Goal: Task Accomplishment & Management: Use online tool/utility

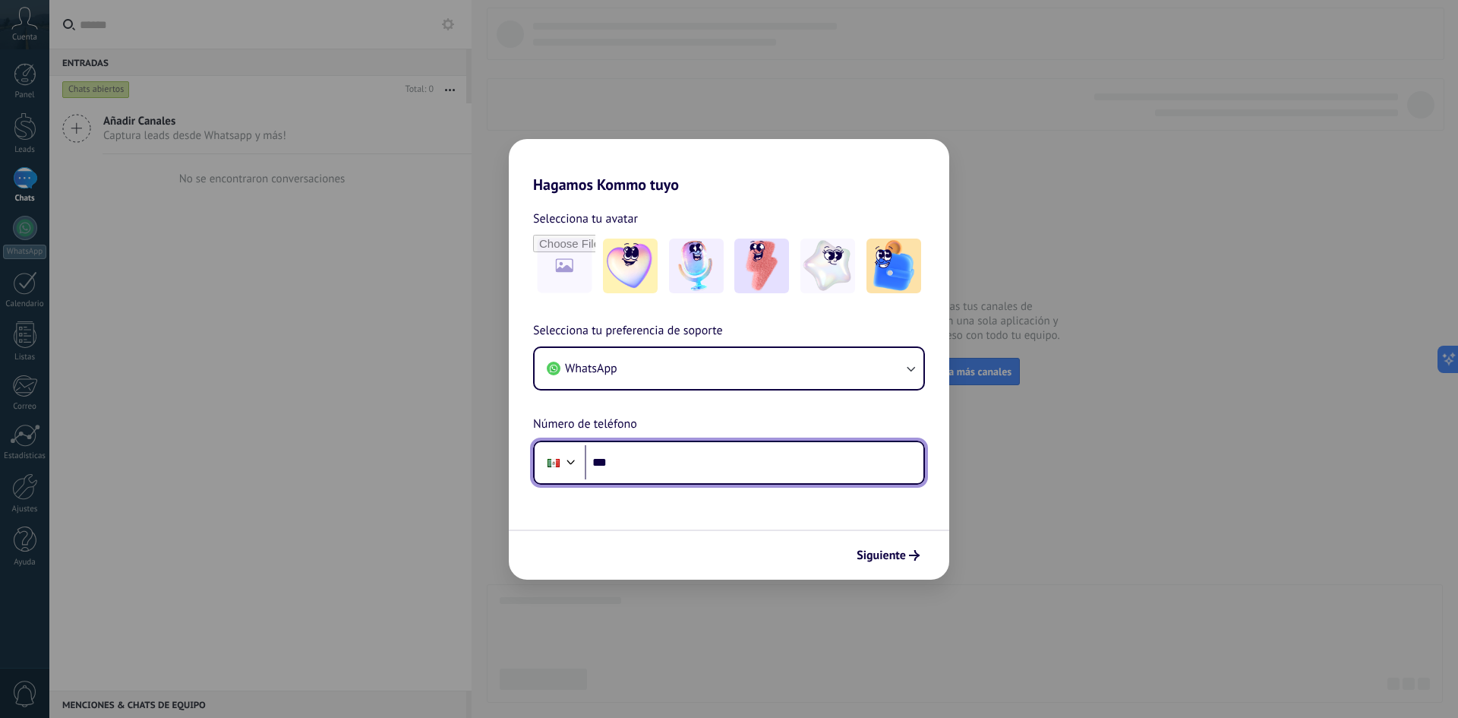
click at [694, 459] on input "***" at bounding box center [754, 462] width 339 height 35
type input "**********"
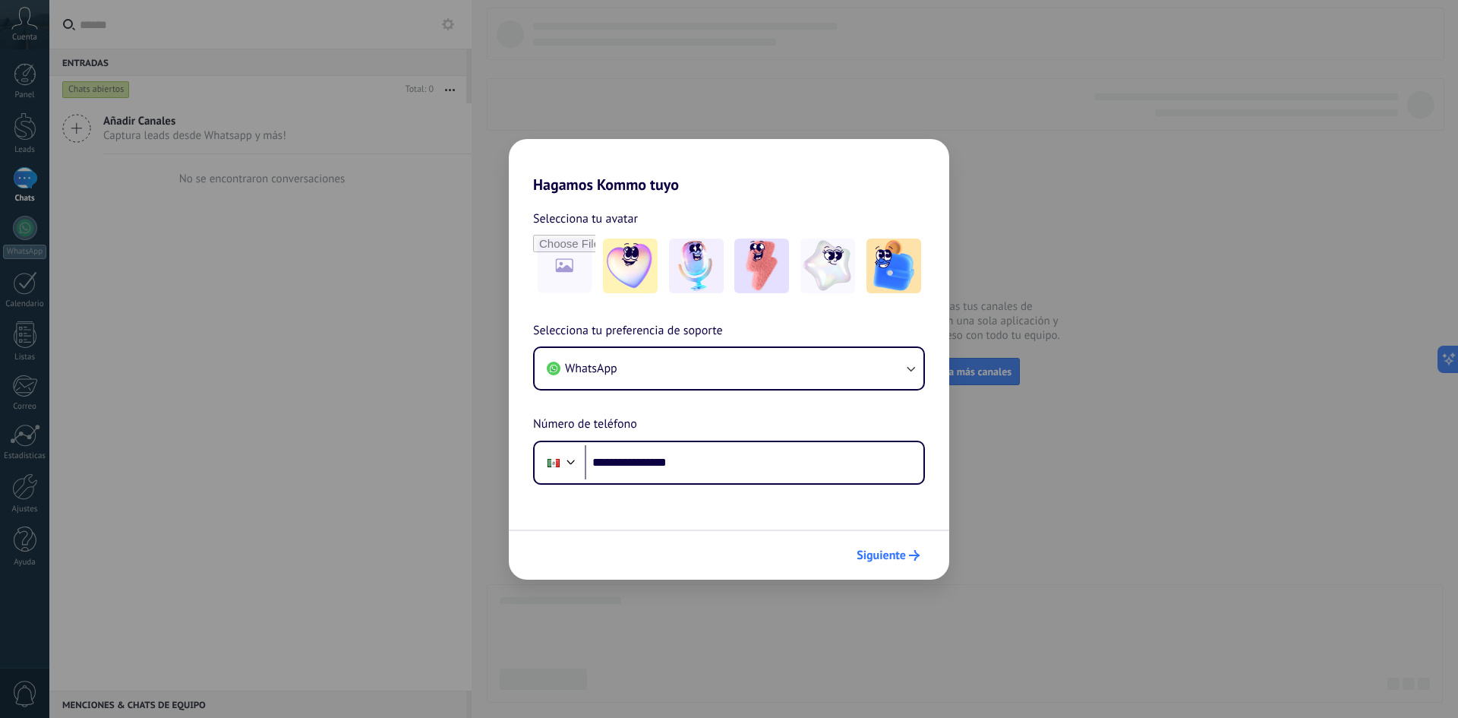
click at [884, 552] on span "Siguiente" at bounding box center [881, 555] width 49 height 11
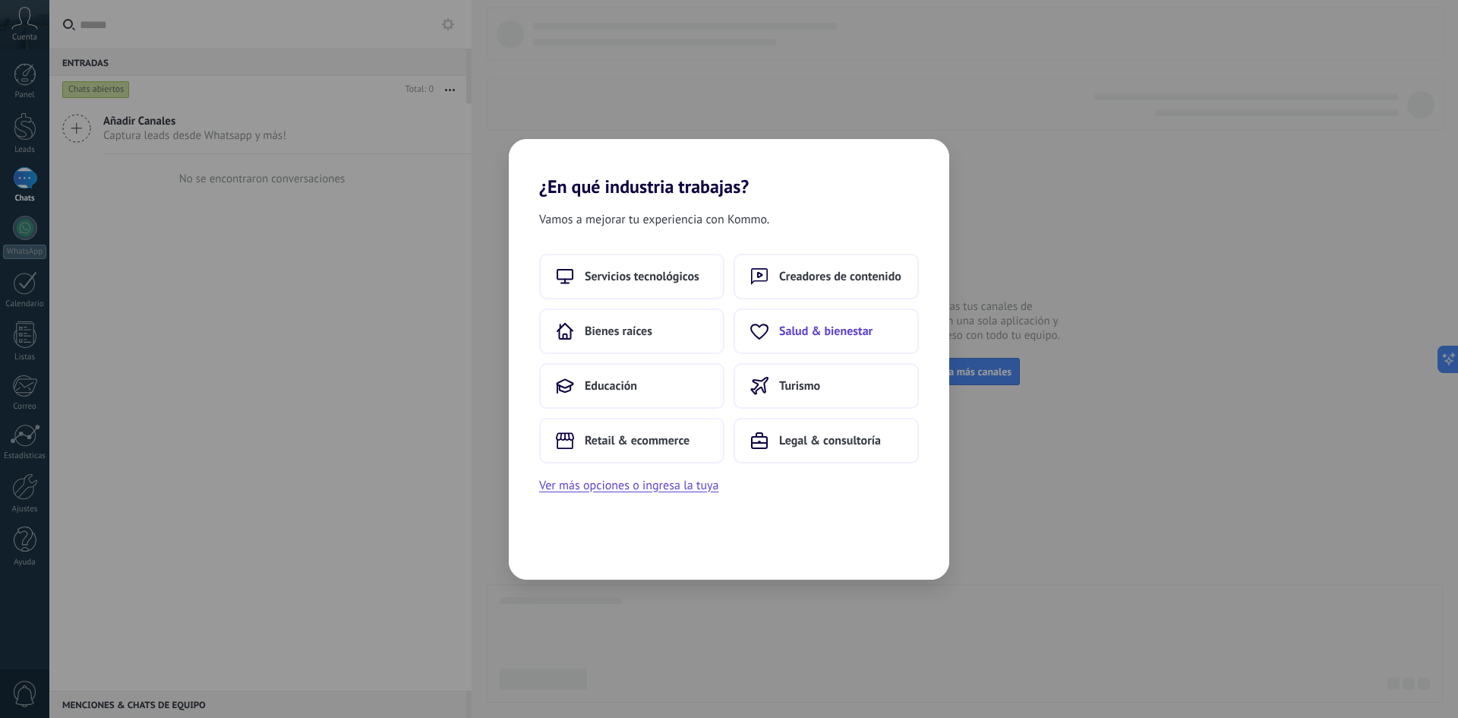
click at [821, 324] on span "Salud & bienestar" at bounding box center [825, 331] width 93 height 15
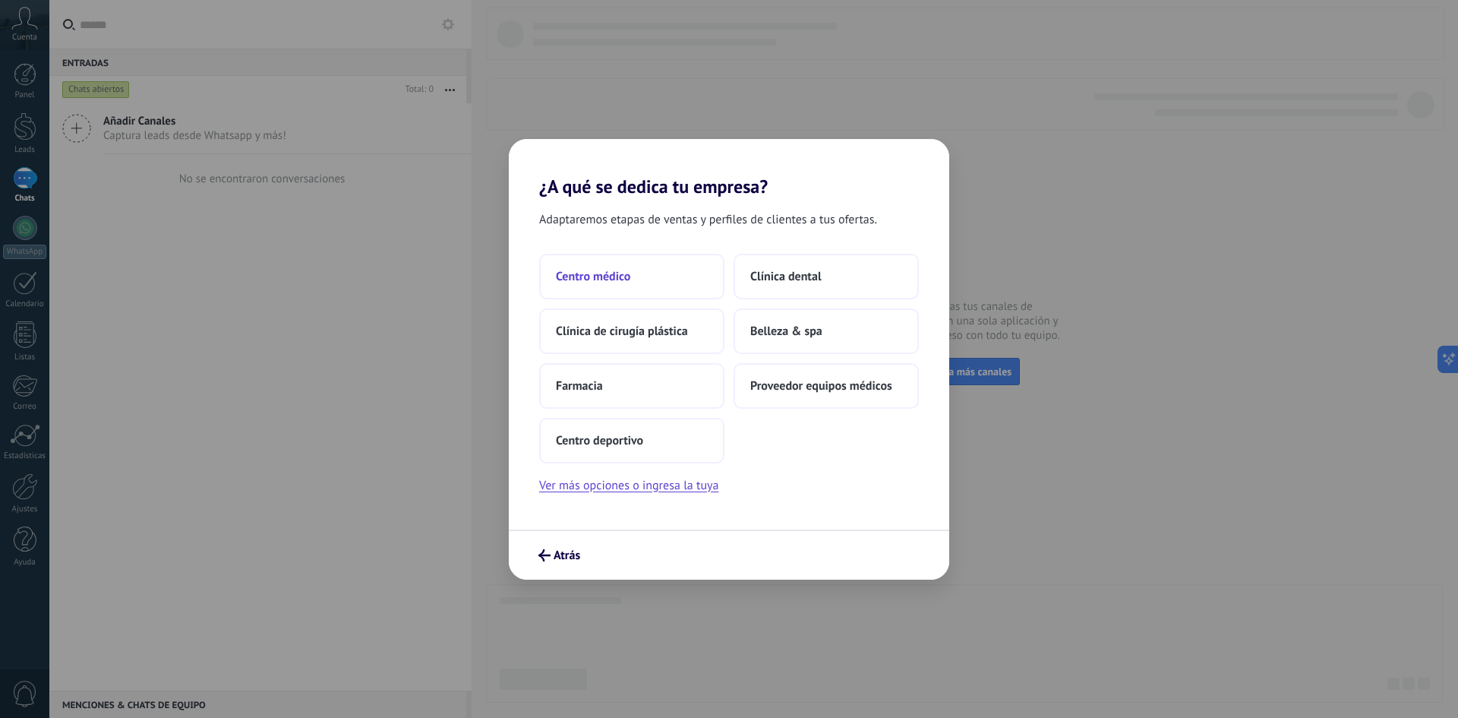
click at [633, 275] on button "Centro médico" at bounding box center [631, 277] width 185 height 46
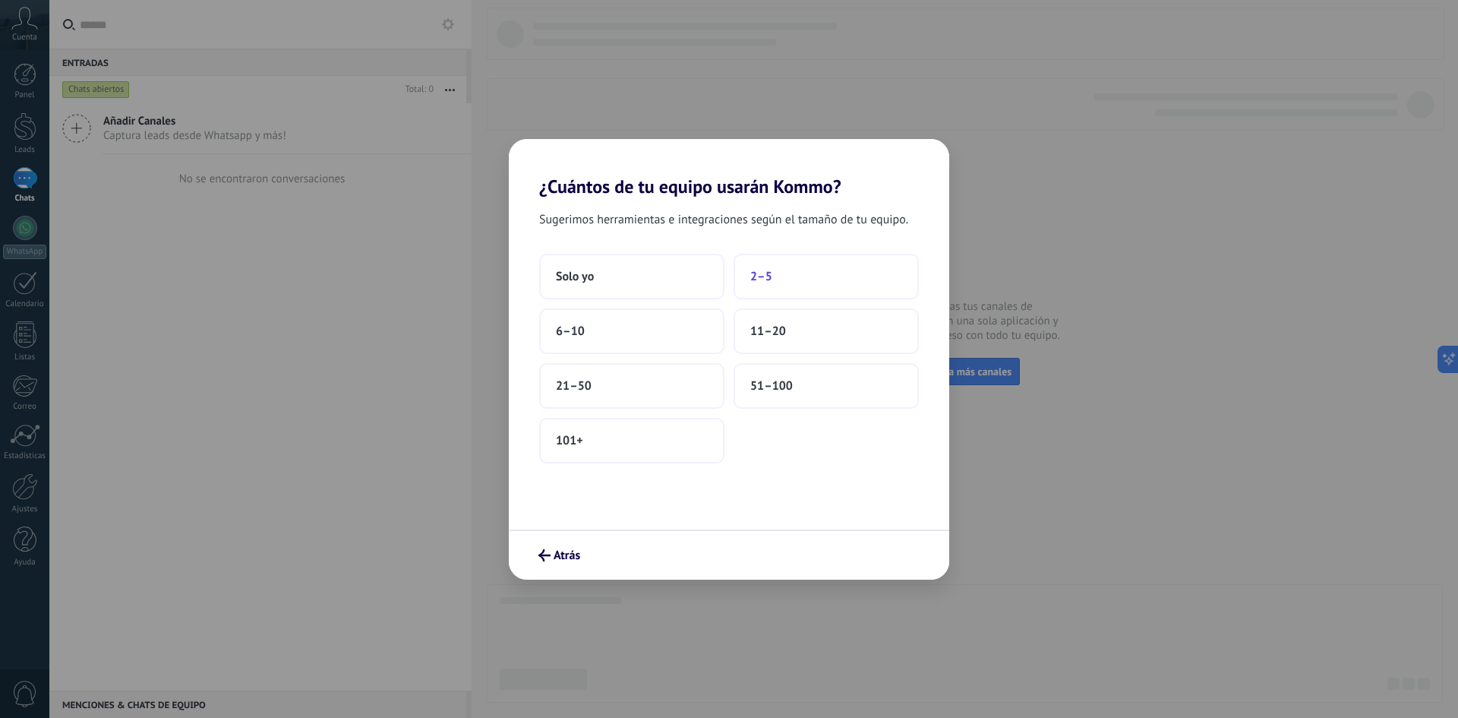
click at [781, 267] on button "2–5" at bounding box center [826, 277] width 185 height 46
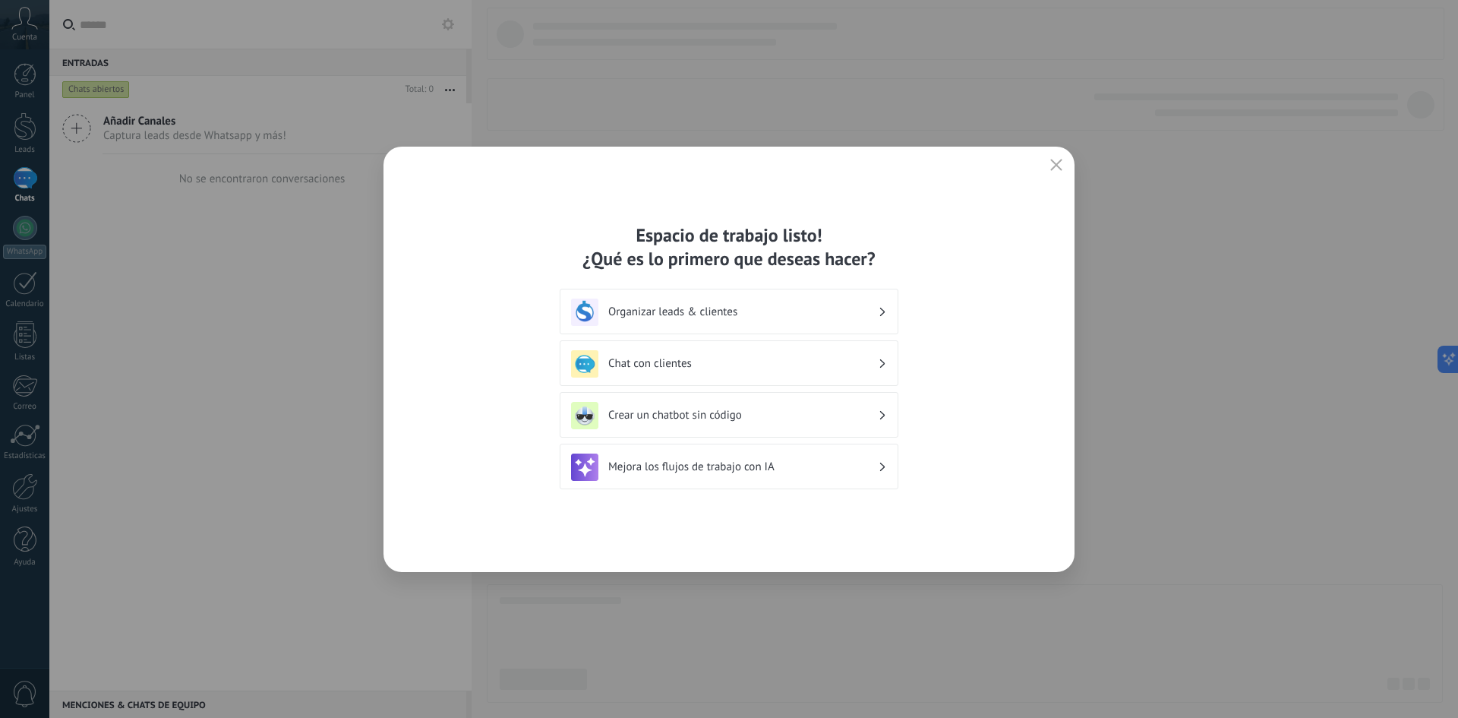
click at [671, 301] on div "Organizar leads & clientes" at bounding box center [729, 311] width 316 height 27
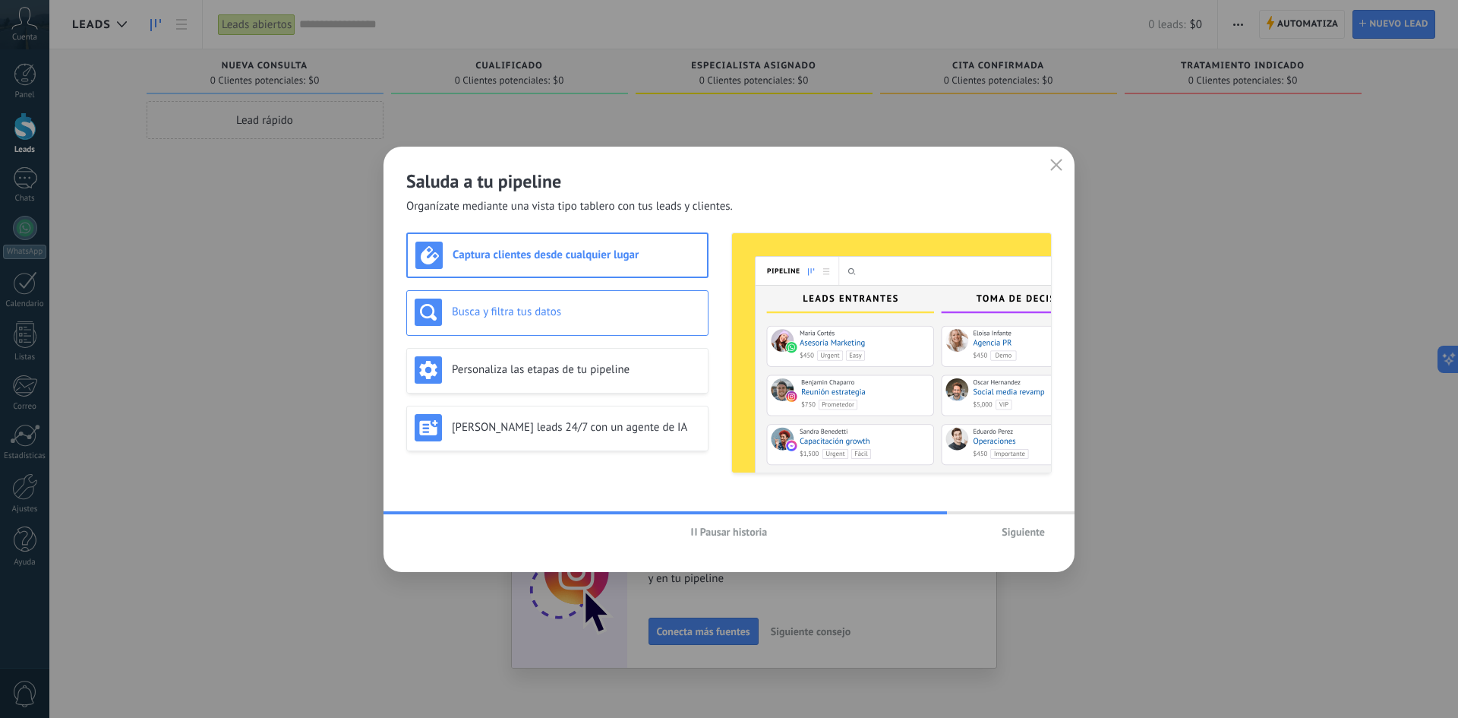
click at [650, 312] on h3 "Busca y filtra tus datos" at bounding box center [576, 312] width 248 height 14
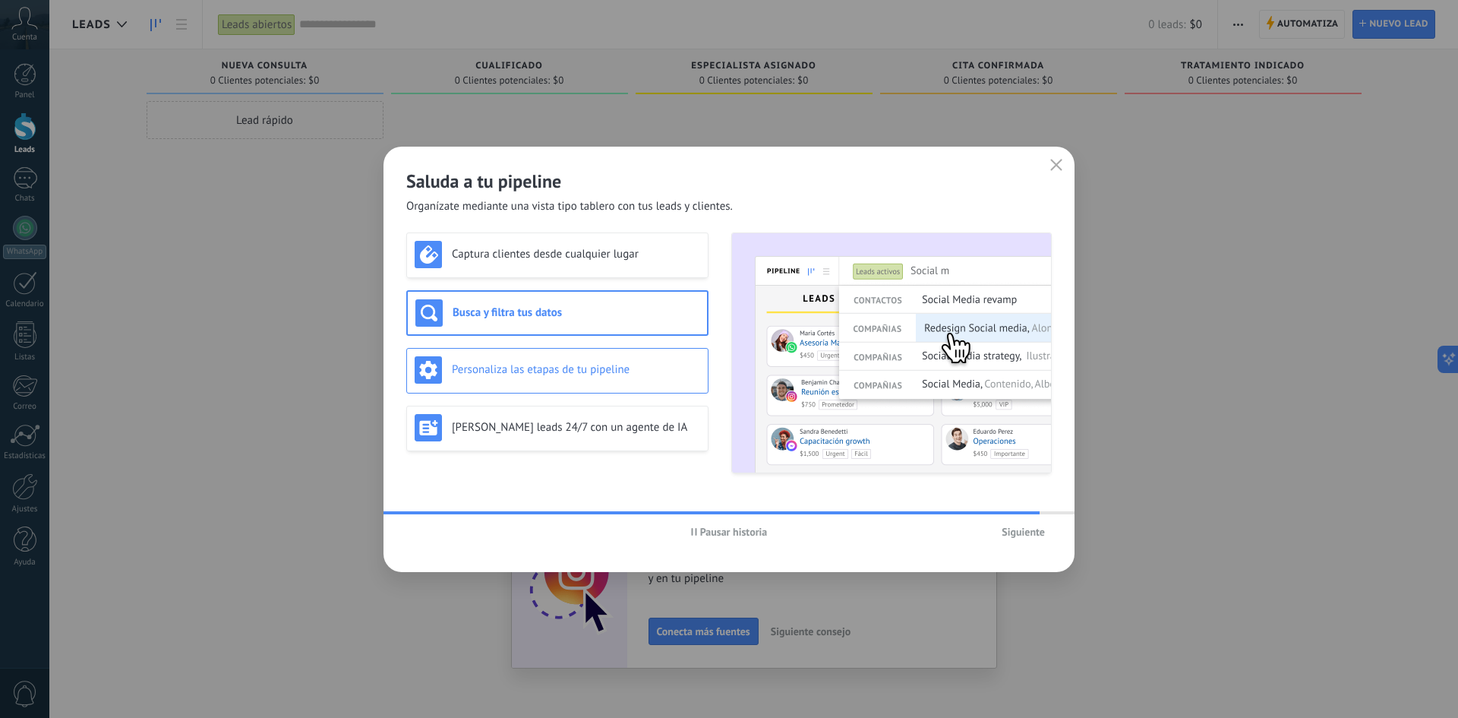
click at [633, 361] on div "Personaliza las etapas de tu pipeline" at bounding box center [558, 369] width 286 height 27
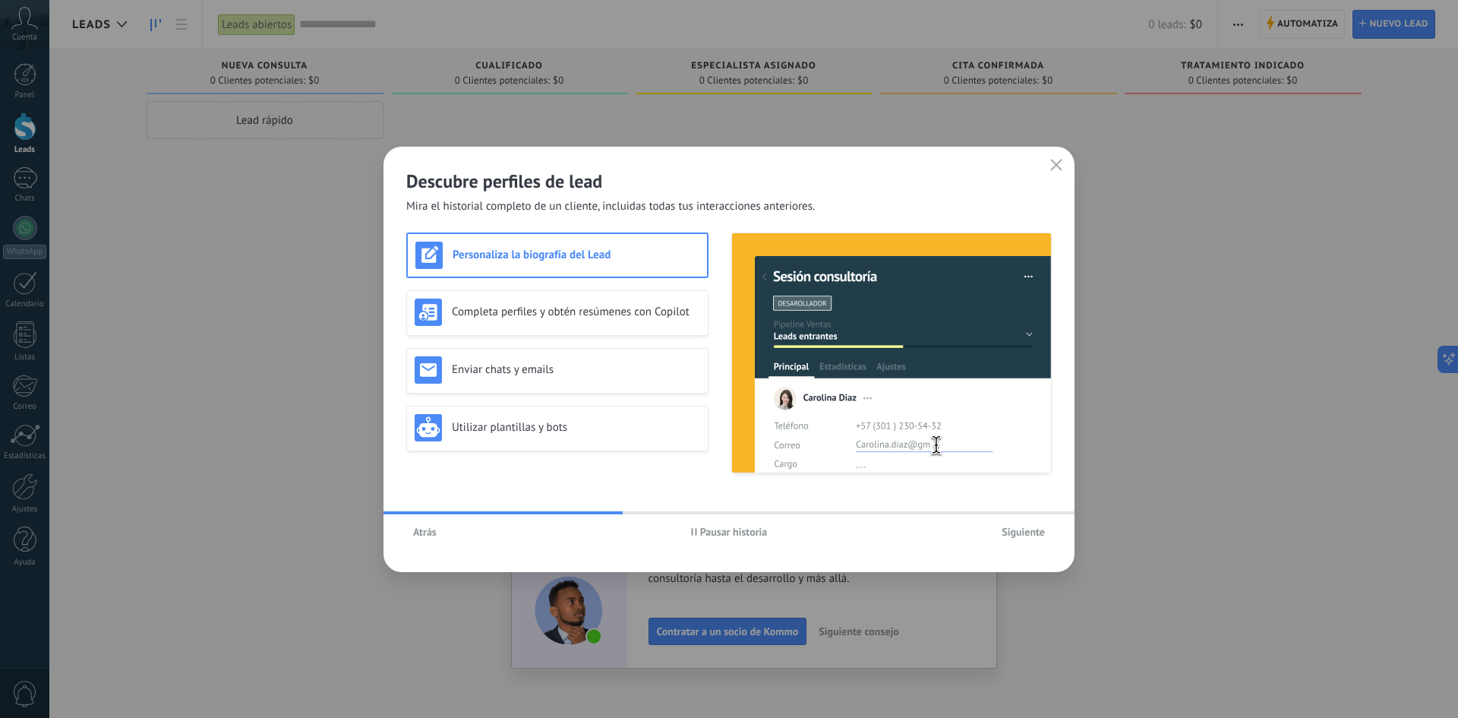
click at [1015, 533] on span "Siguiente" at bounding box center [1023, 531] width 43 height 11
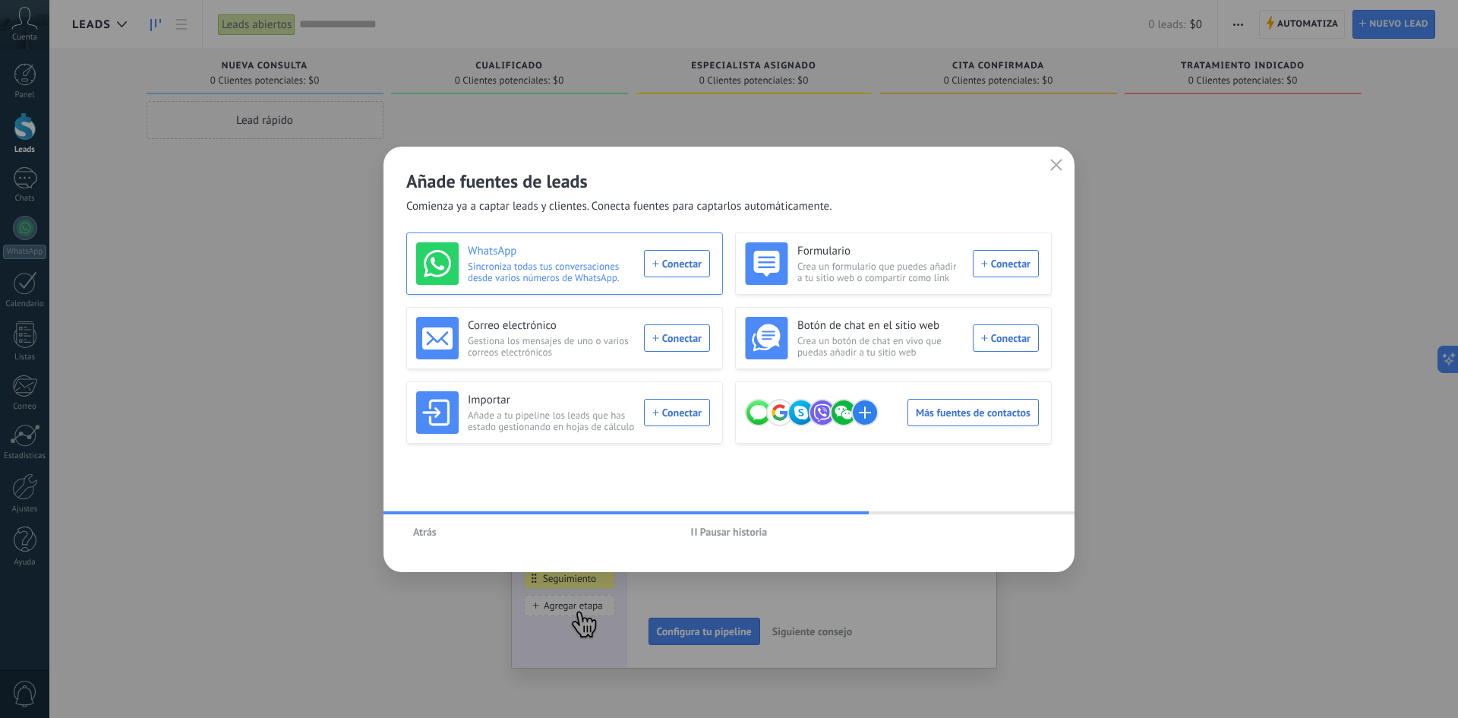
click at [686, 267] on div "WhatsApp Sincroniza todas tus conversaciones desde varios números de WhatsApp. …" at bounding box center [563, 263] width 294 height 43
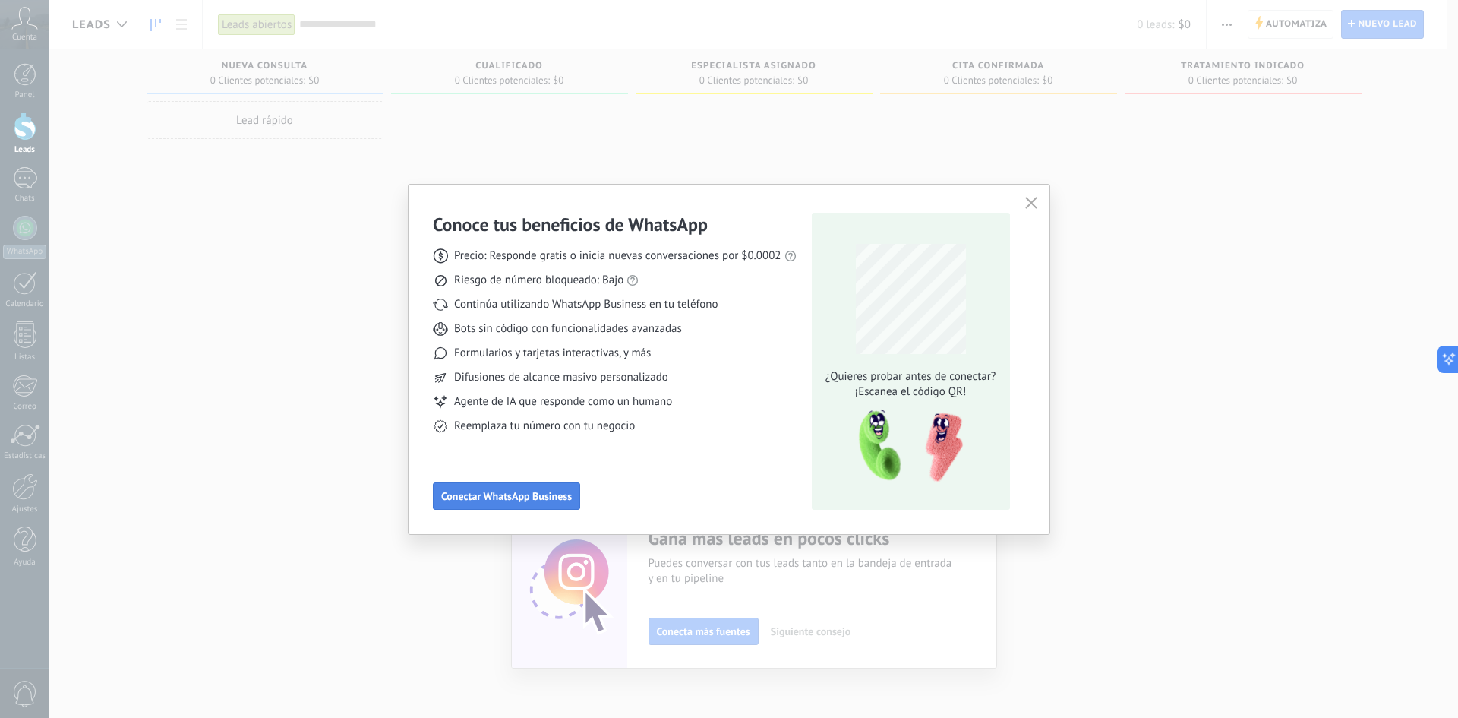
click at [554, 501] on span "Conectar WhatsApp Business" at bounding box center [506, 496] width 131 height 11
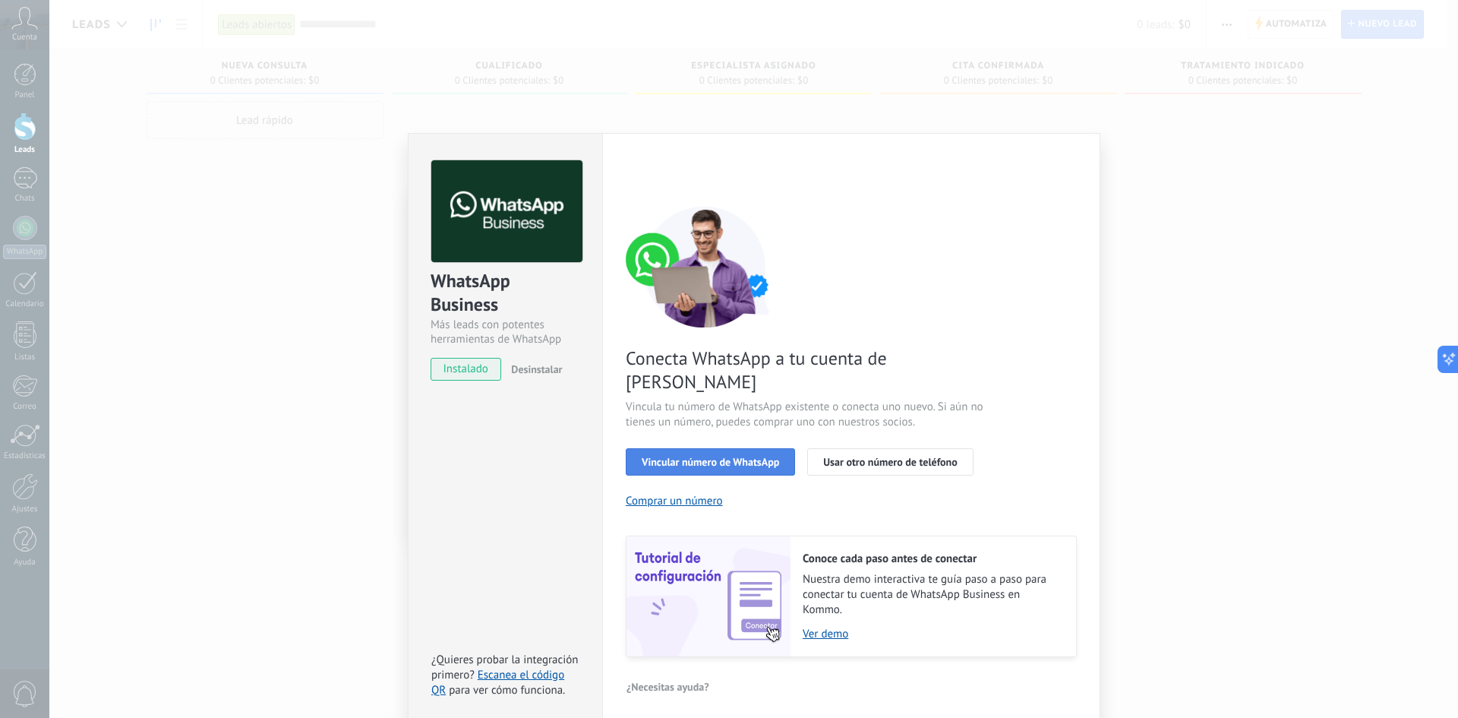
click at [762, 456] on span "Vincular número de WhatsApp" at bounding box center [710, 461] width 137 height 11
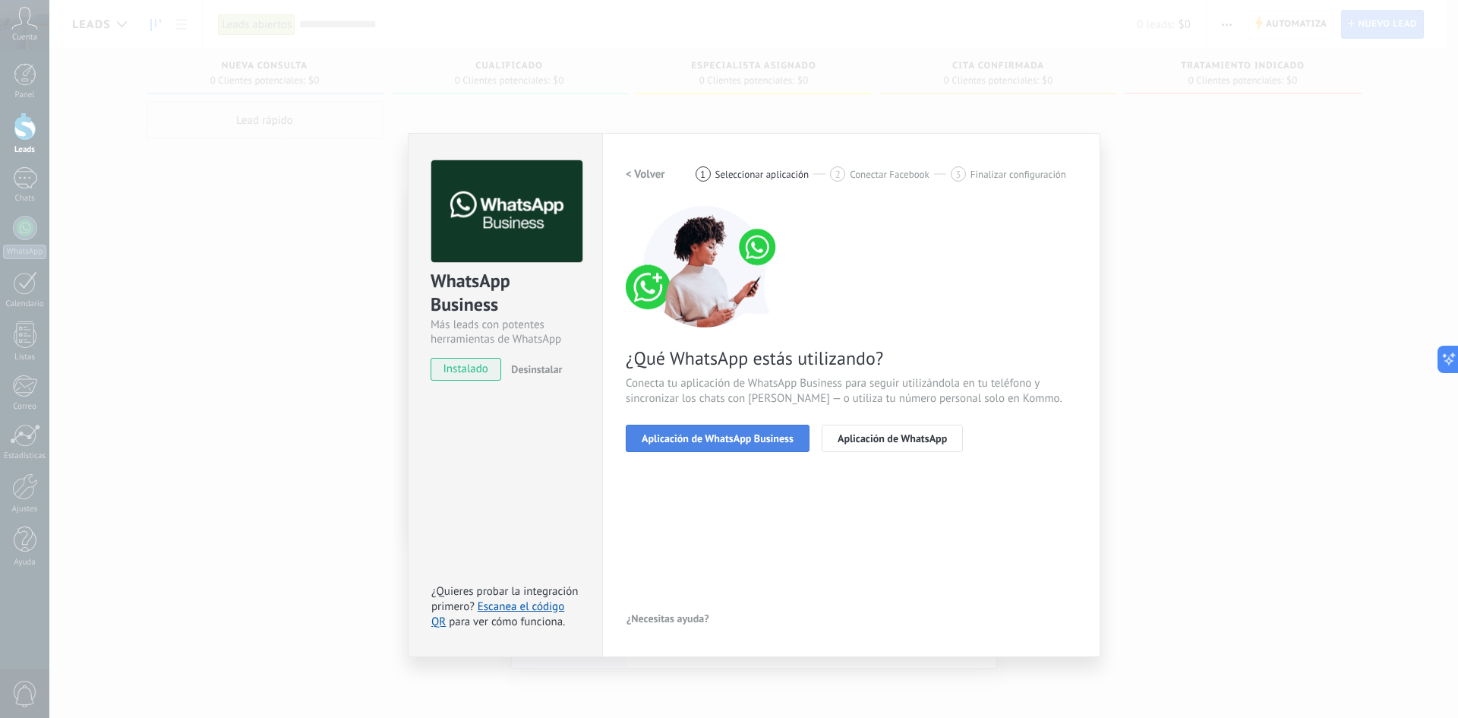
click at [768, 443] on span "Aplicación de WhatsApp Business" at bounding box center [718, 438] width 152 height 11
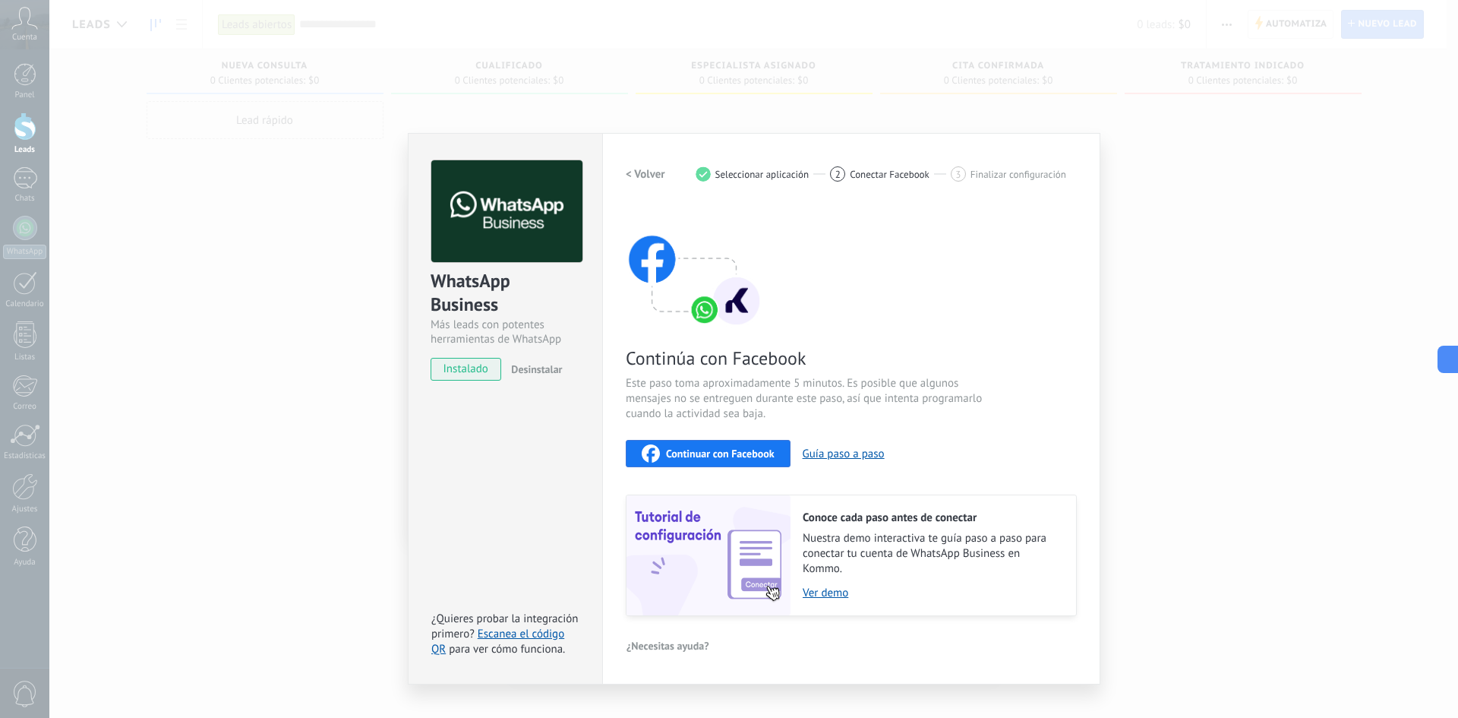
click at [755, 452] on span "Continuar con Facebook" at bounding box center [720, 453] width 109 height 11
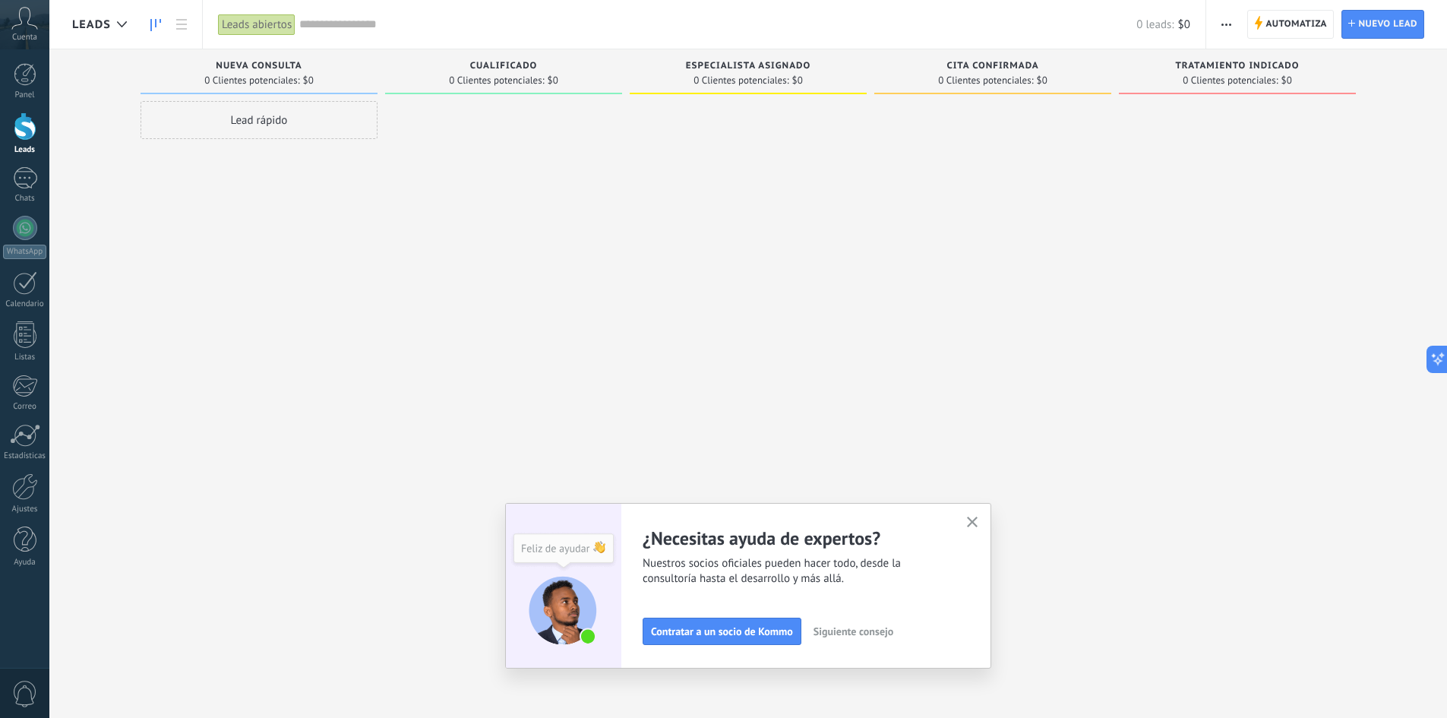
click at [978, 524] on icon "button" at bounding box center [972, 521] width 11 height 11
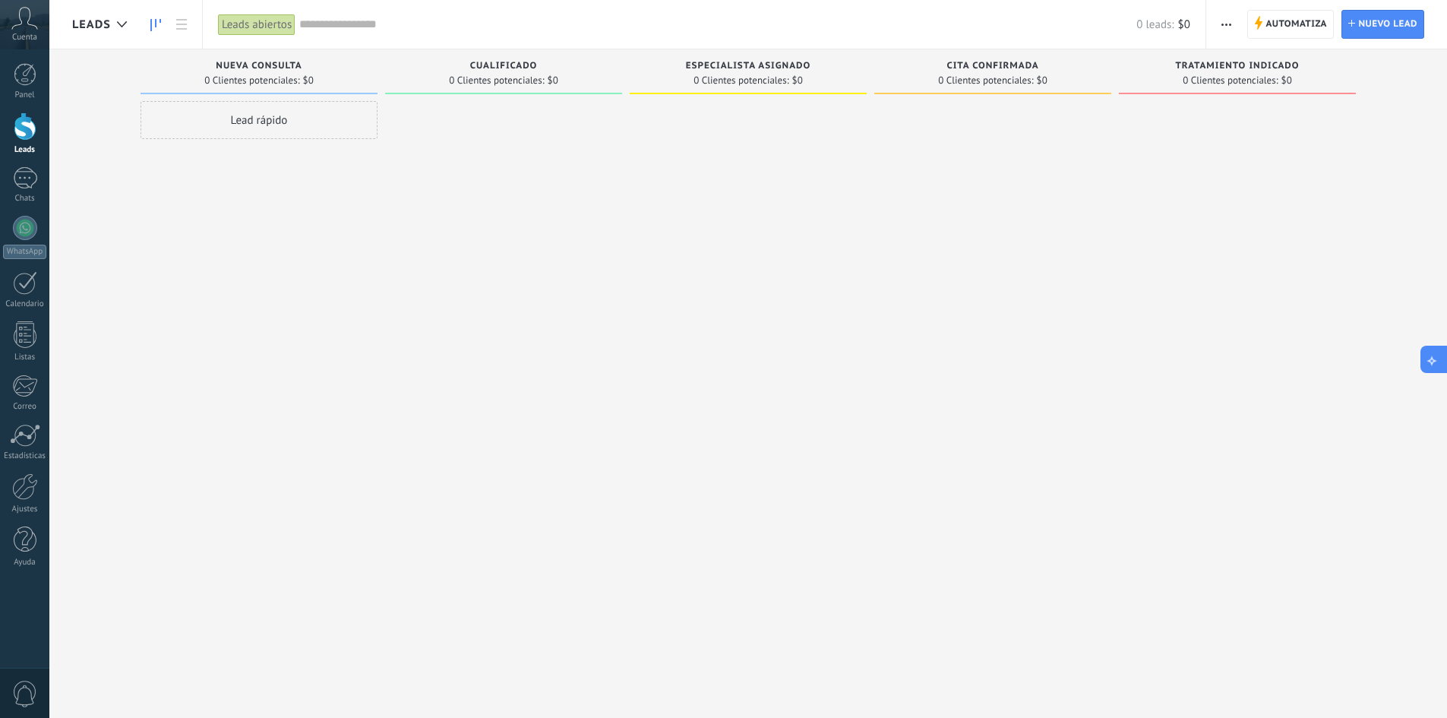
click at [1436, 352] on icon at bounding box center [1432, 359] width 16 height 16
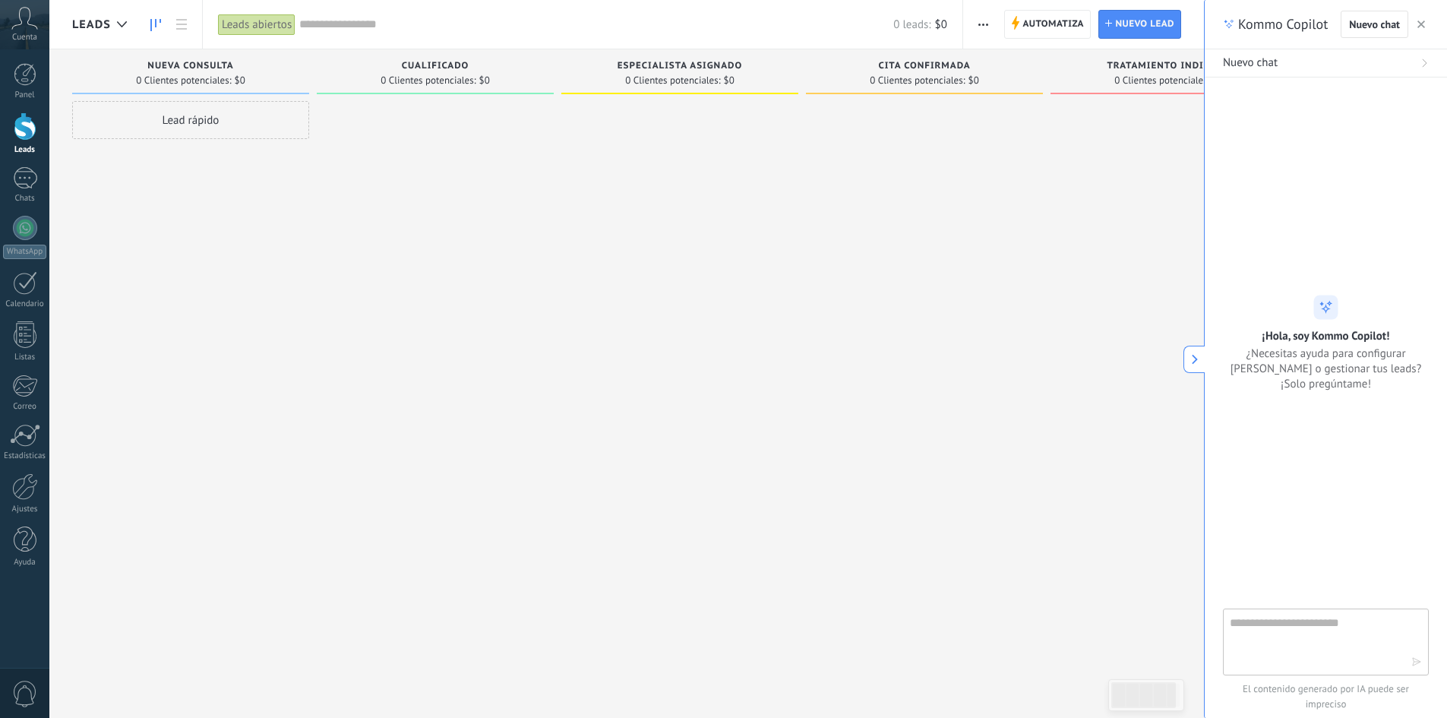
click at [21, 36] on span "Cuenta" at bounding box center [24, 38] width 25 height 10
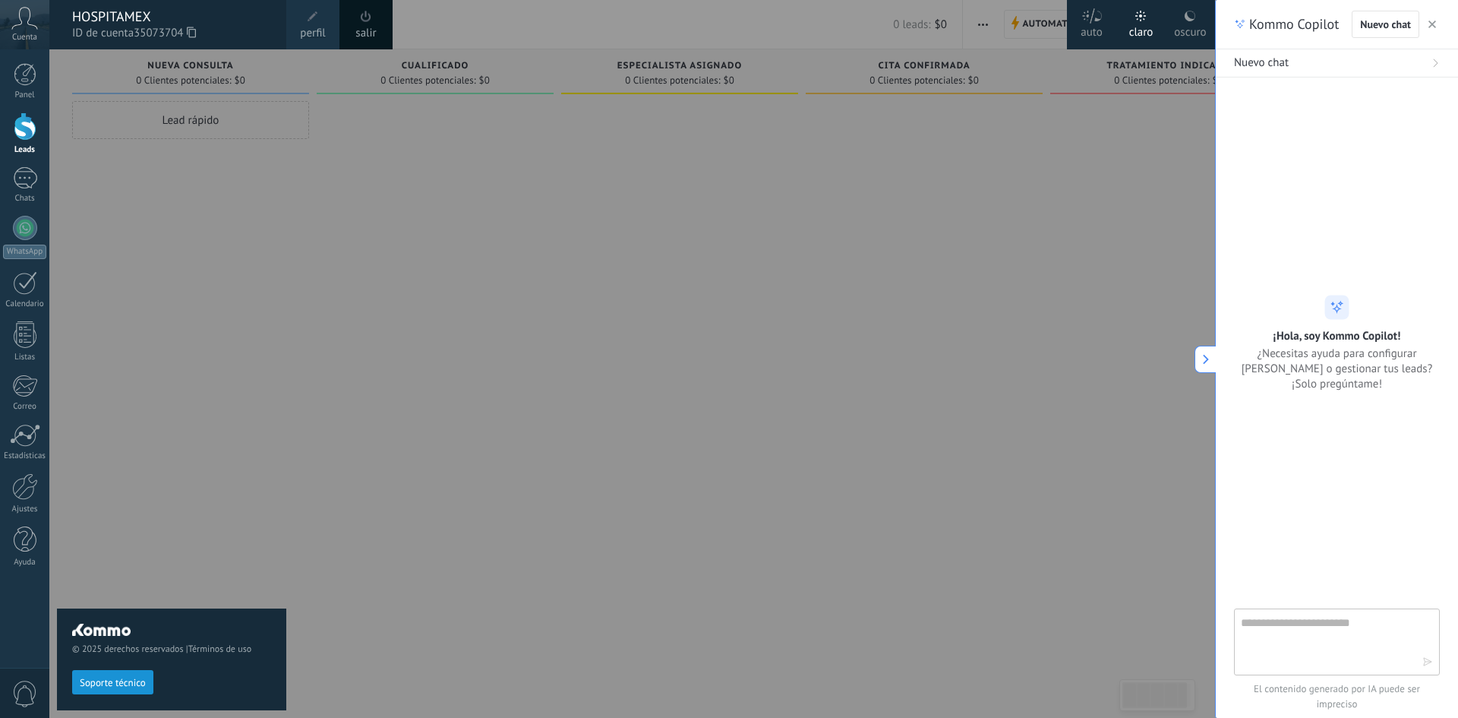
click at [1092, 30] on div "auto" at bounding box center [1092, 29] width 22 height 39
click at [1190, 28] on div "oscuro" at bounding box center [1190, 29] width 32 height 39
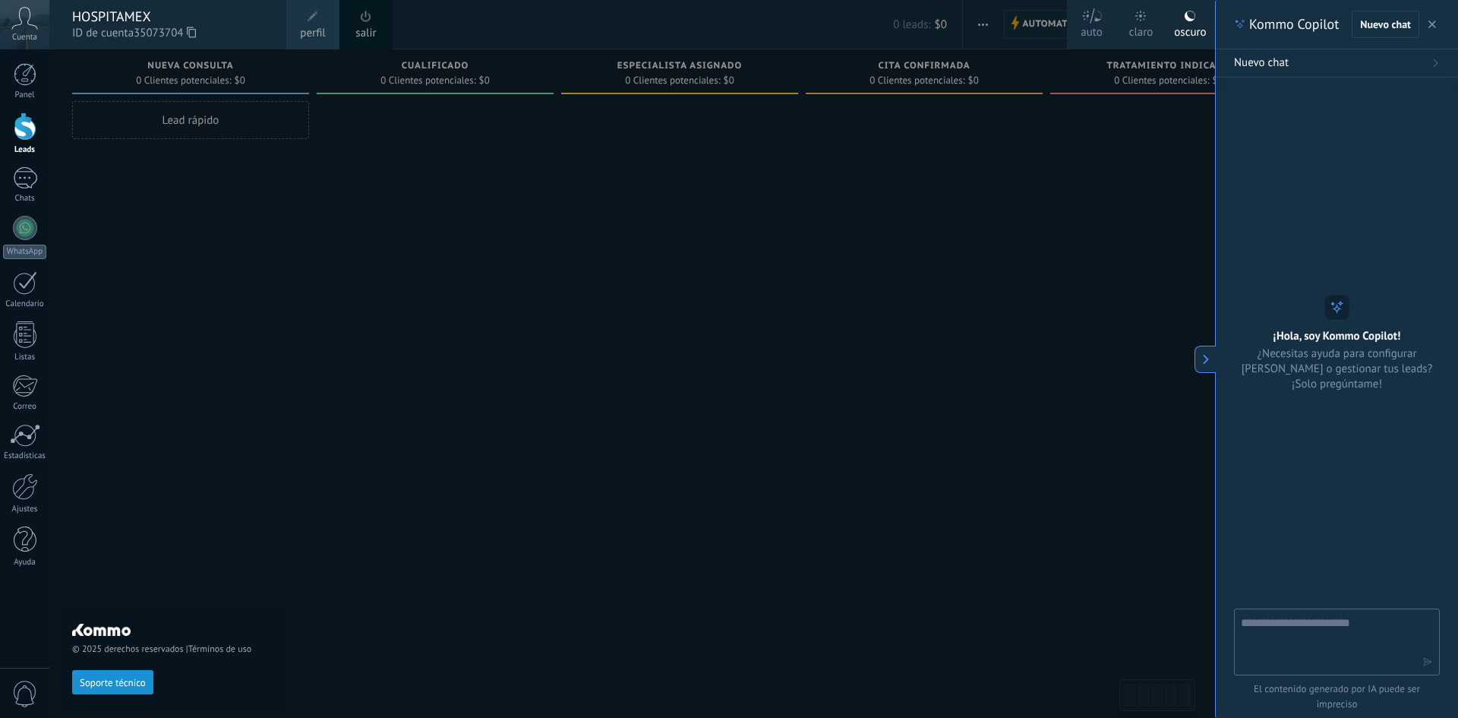
click at [1142, 31] on div "claro" at bounding box center [1141, 29] width 24 height 39
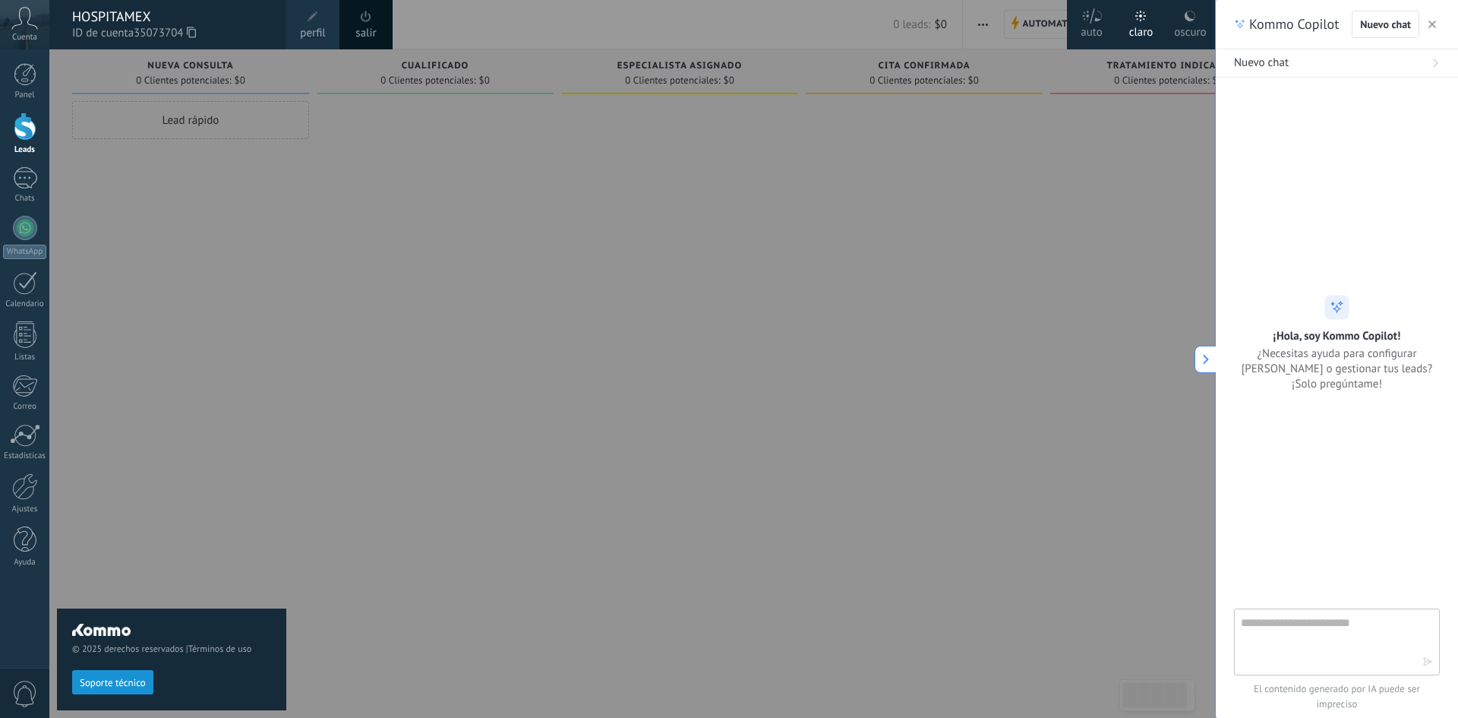
click at [291, 139] on div at bounding box center [778, 359] width 1458 height 718
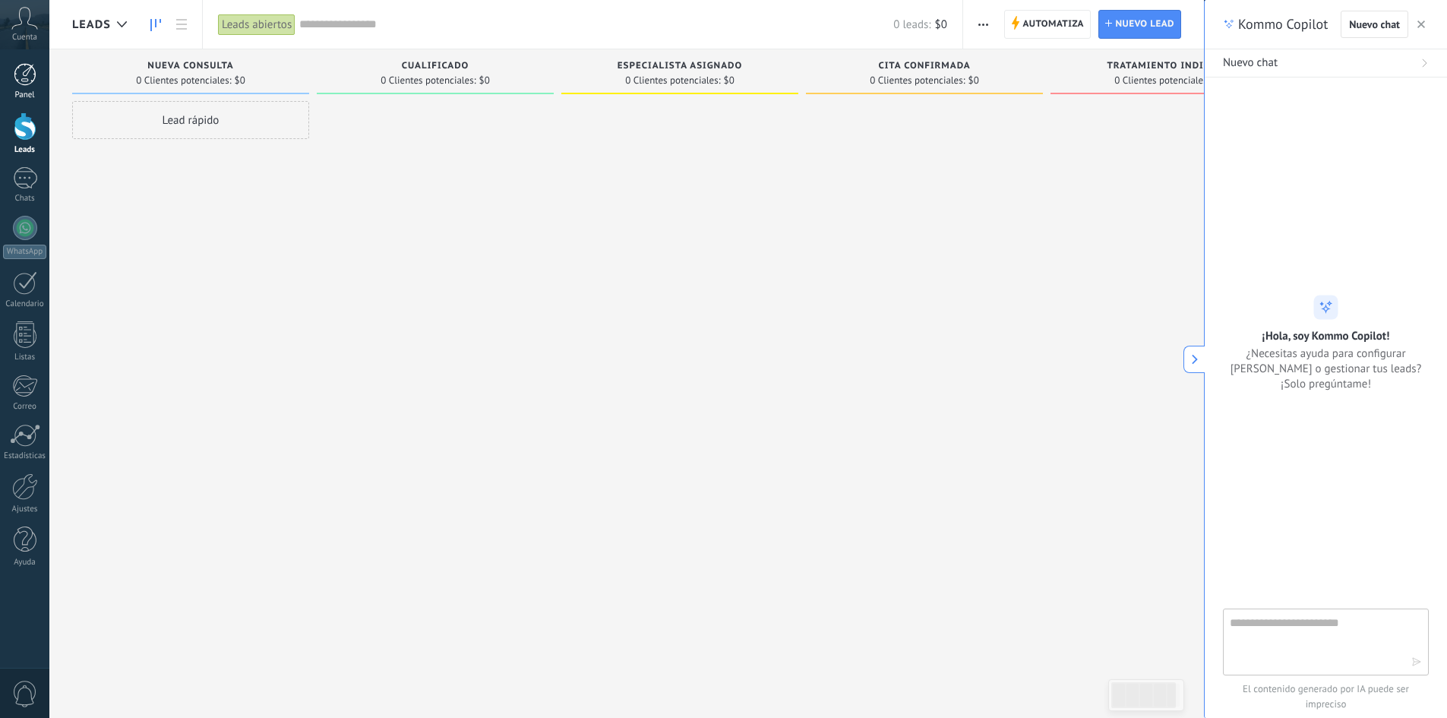
click at [30, 89] on link "Panel" at bounding box center [24, 81] width 49 height 37
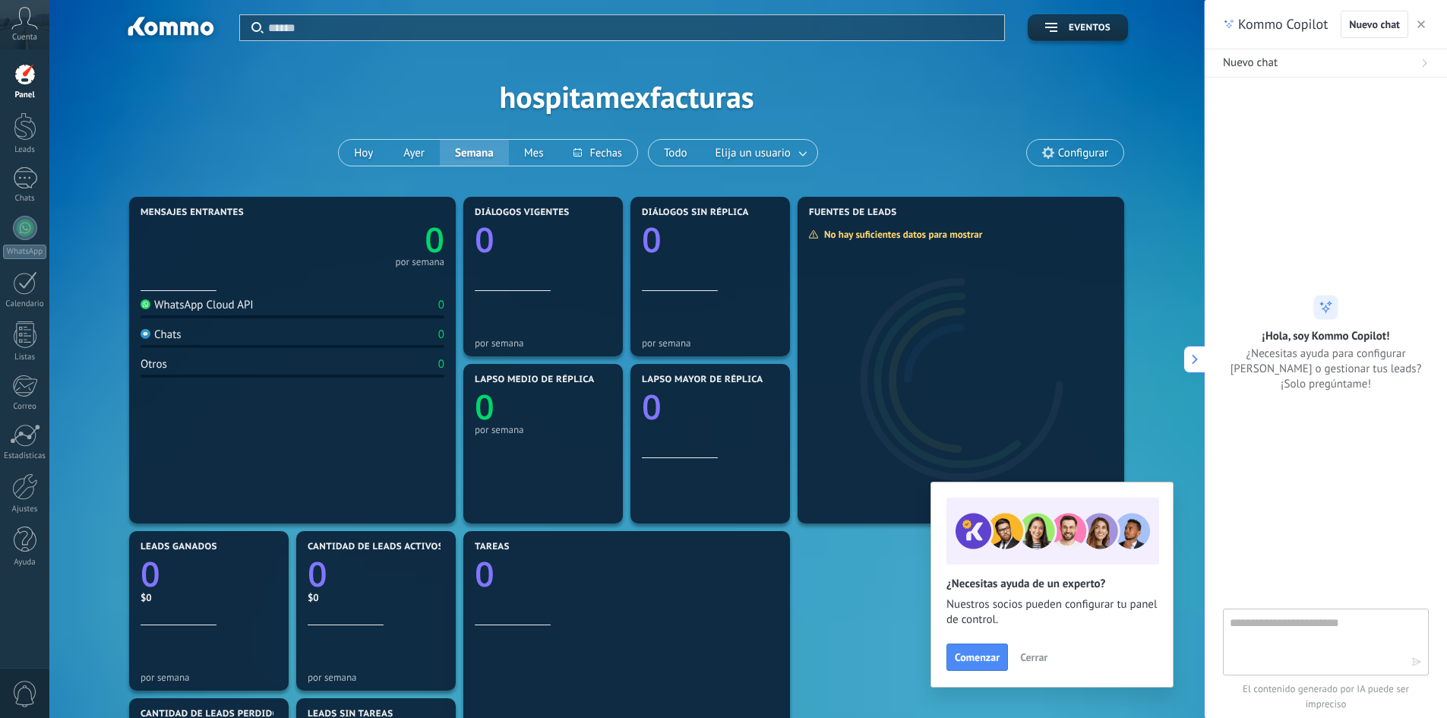
click at [1046, 656] on span "Cerrar" at bounding box center [1033, 657] width 27 height 11
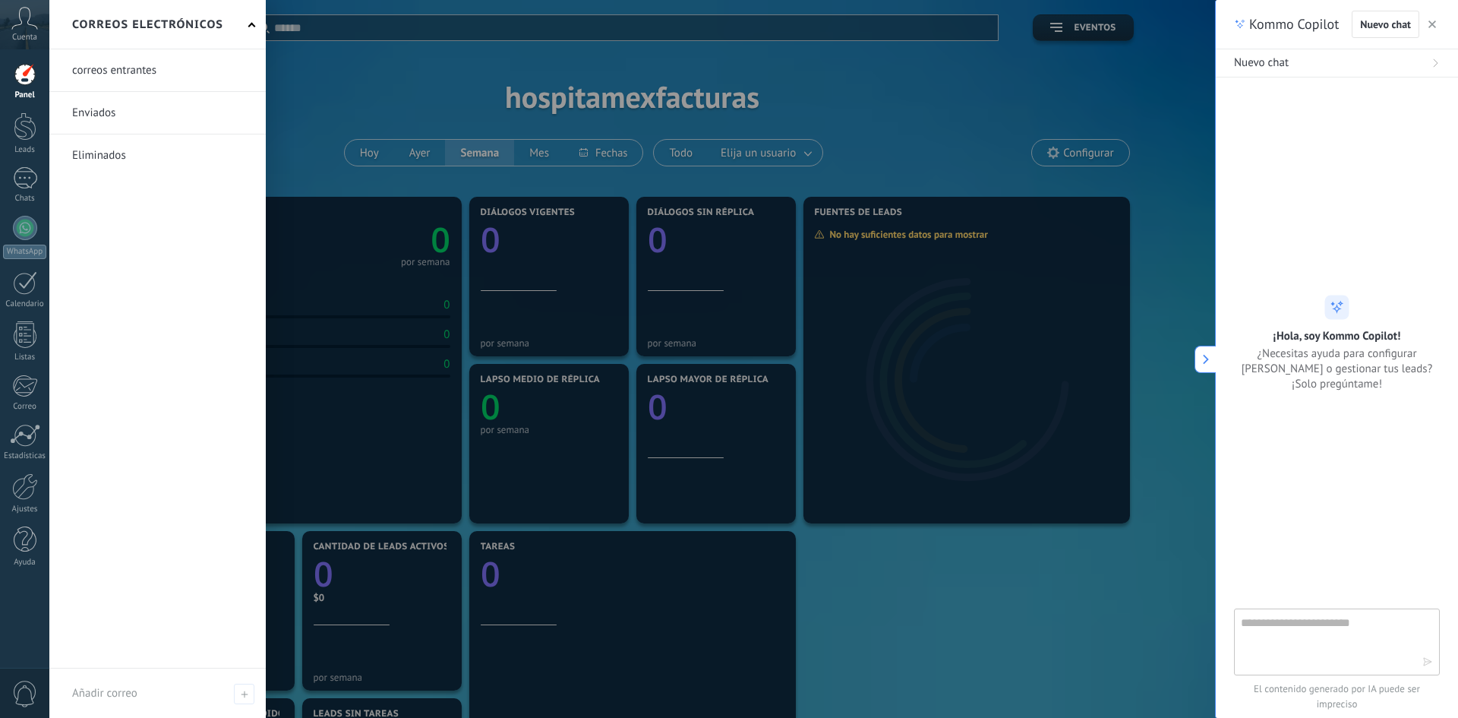
click at [248, 23] on div "Correos electrónicos" at bounding box center [157, 24] width 216 height 49
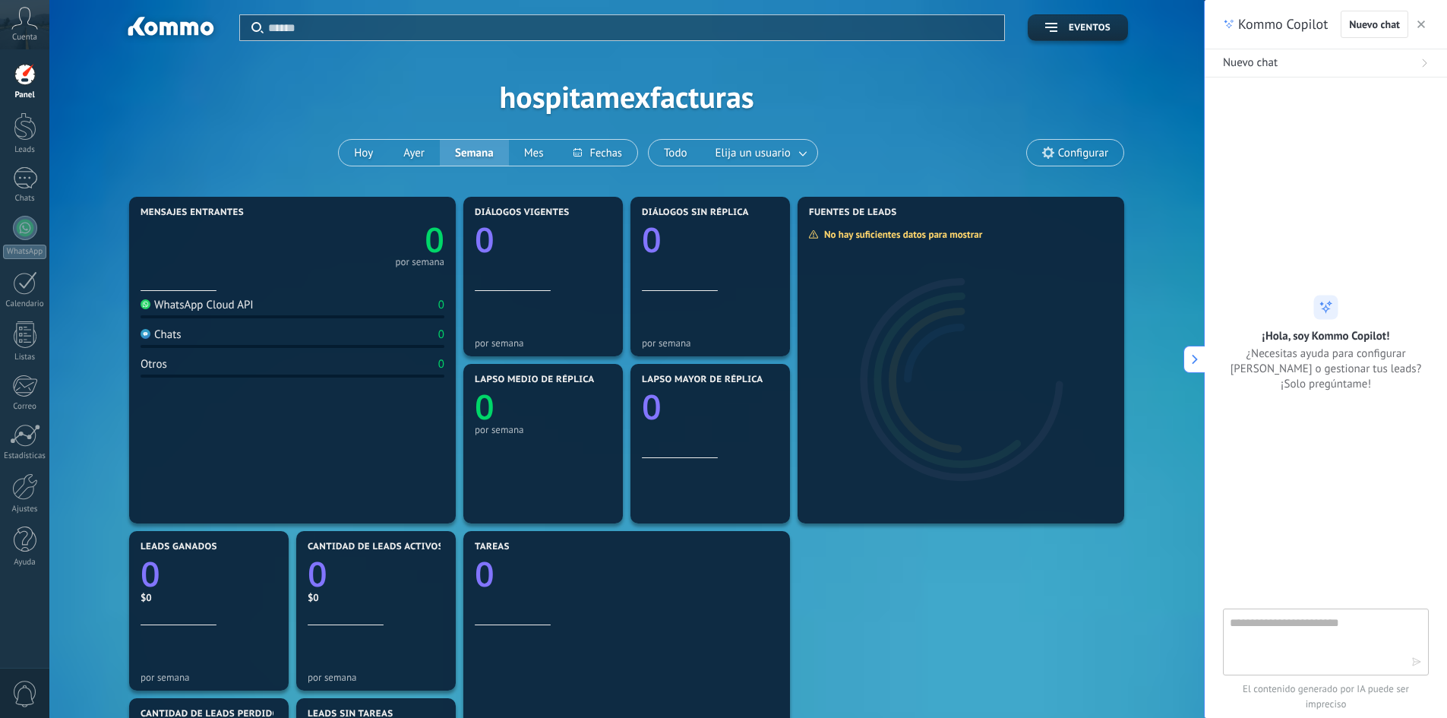
click at [33, 68] on div at bounding box center [25, 74] width 23 height 23
click at [36, 137] on div at bounding box center [25, 126] width 23 height 28
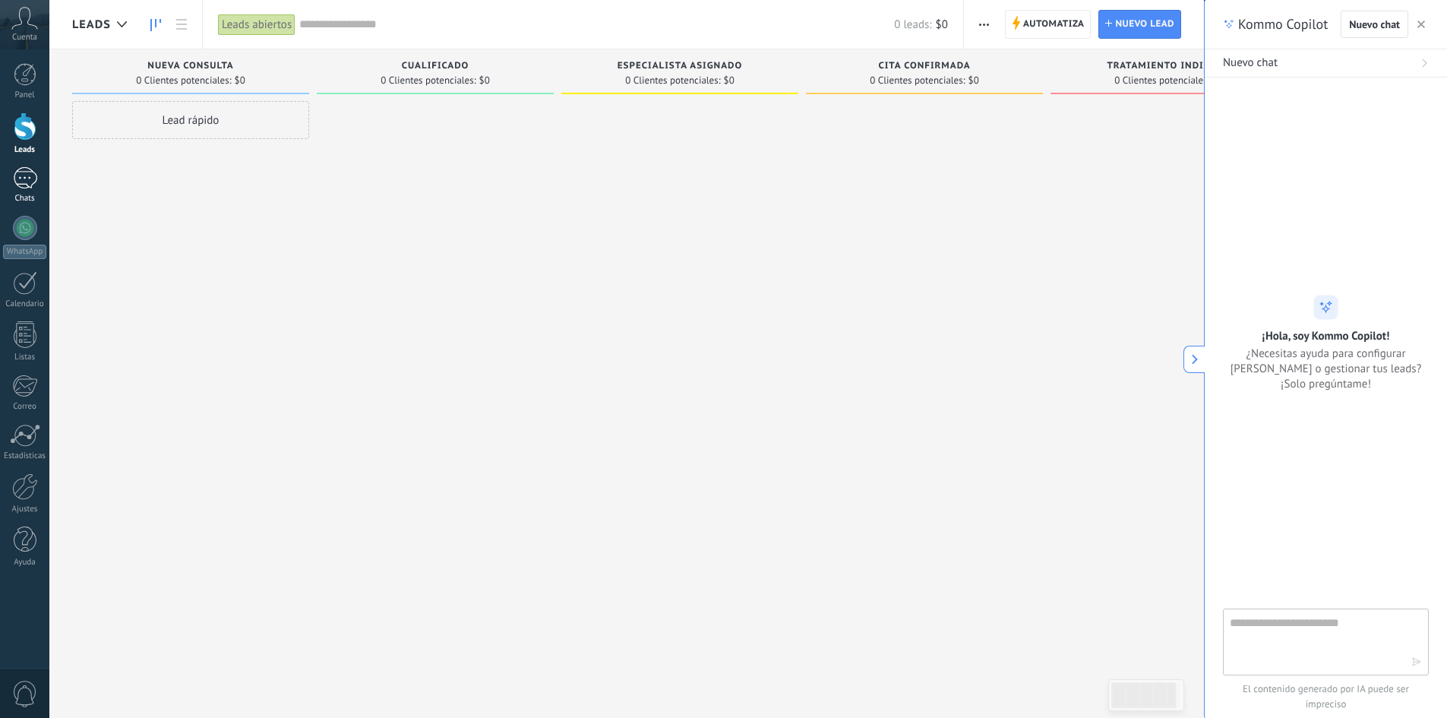
click at [14, 176] on div at bounding box center [25, 178] width 24 height 22
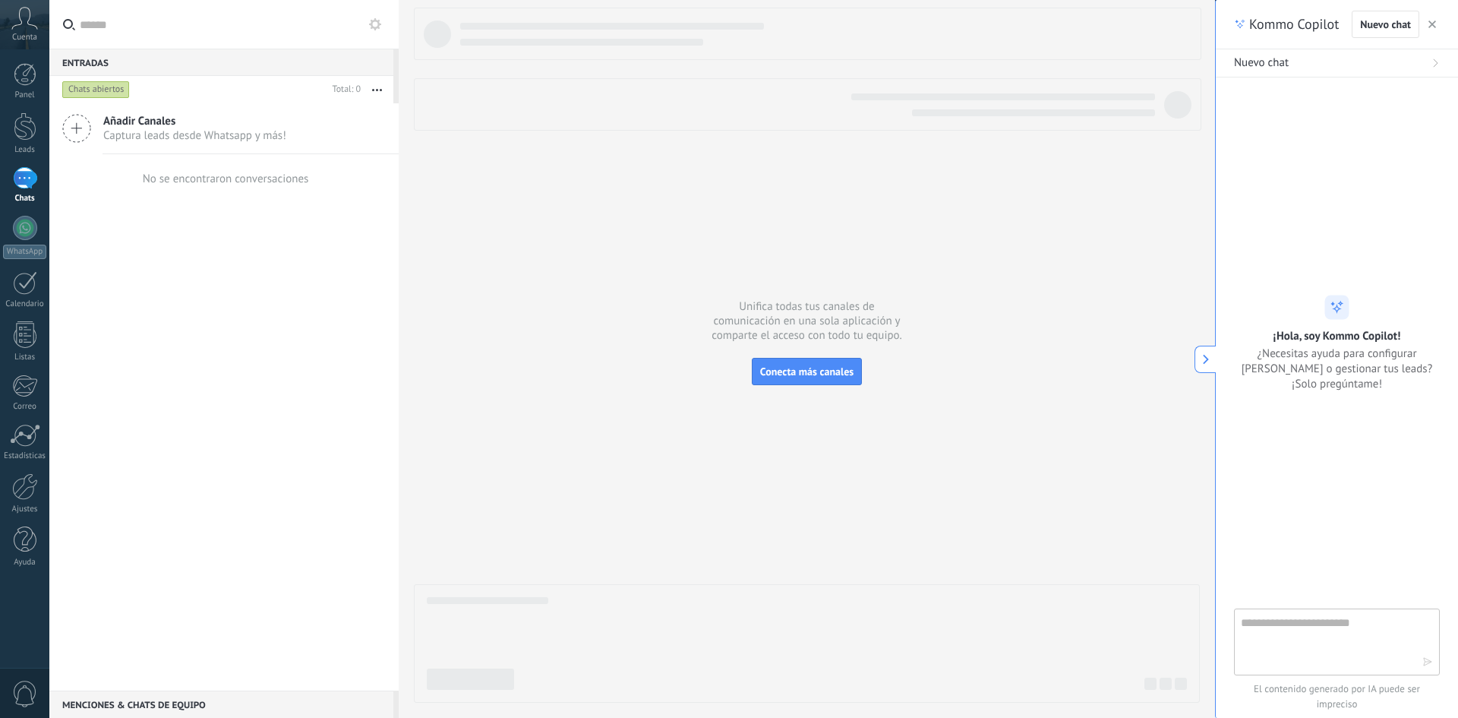
click at [72, 127] on icon at bounding box center [76, 128] width 29 height 29
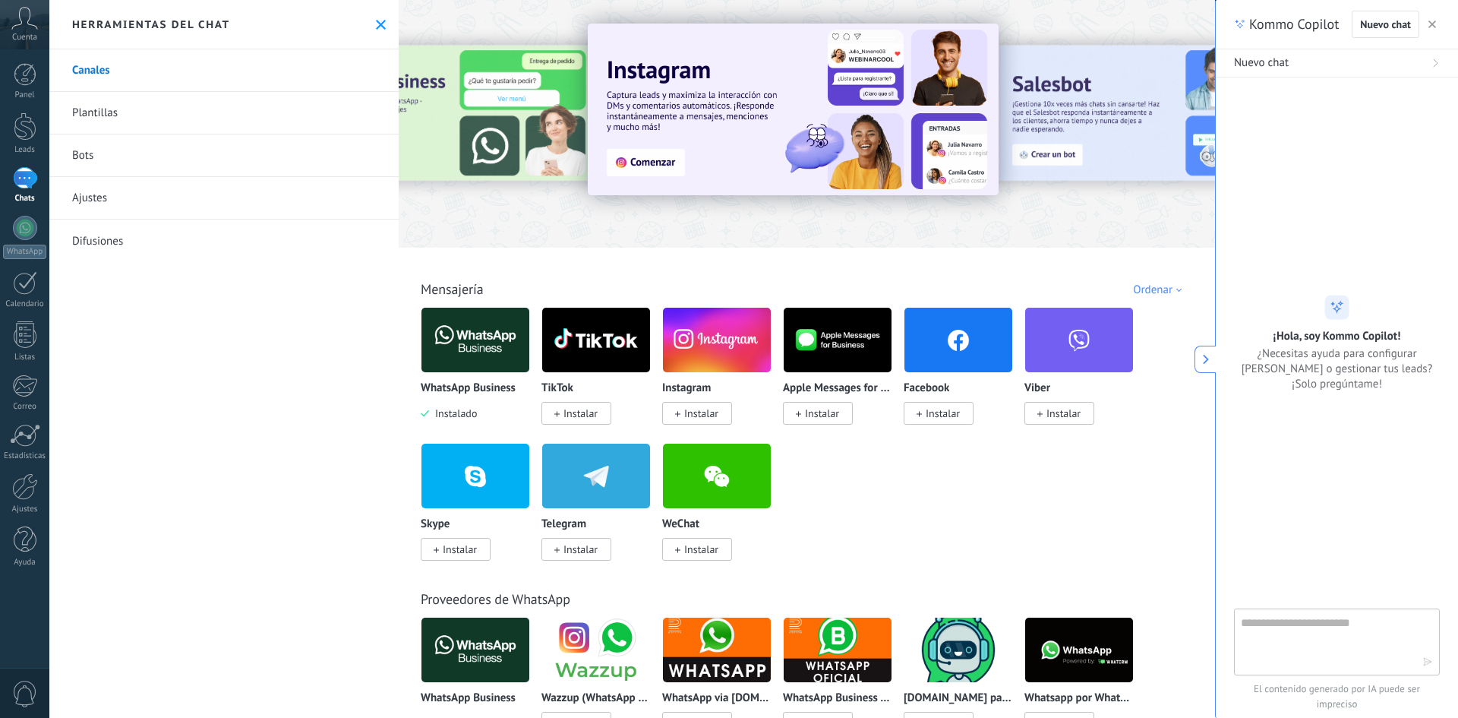
click at [491, 358] on img at bounding box center [475, 340] width 108 height 74
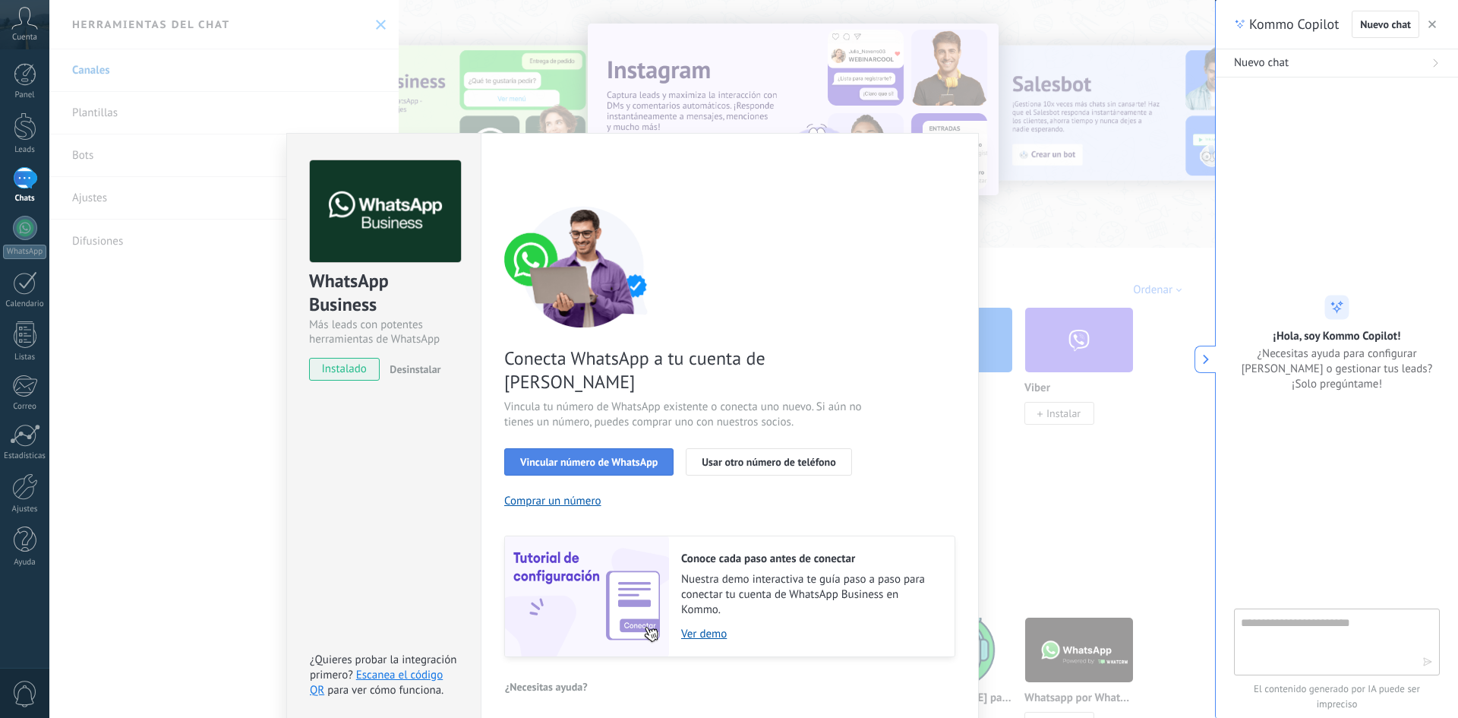
click at [650, 456] on span "Vincular número de WhatsApp" at bounding box center [588, 461] width 137 height 11
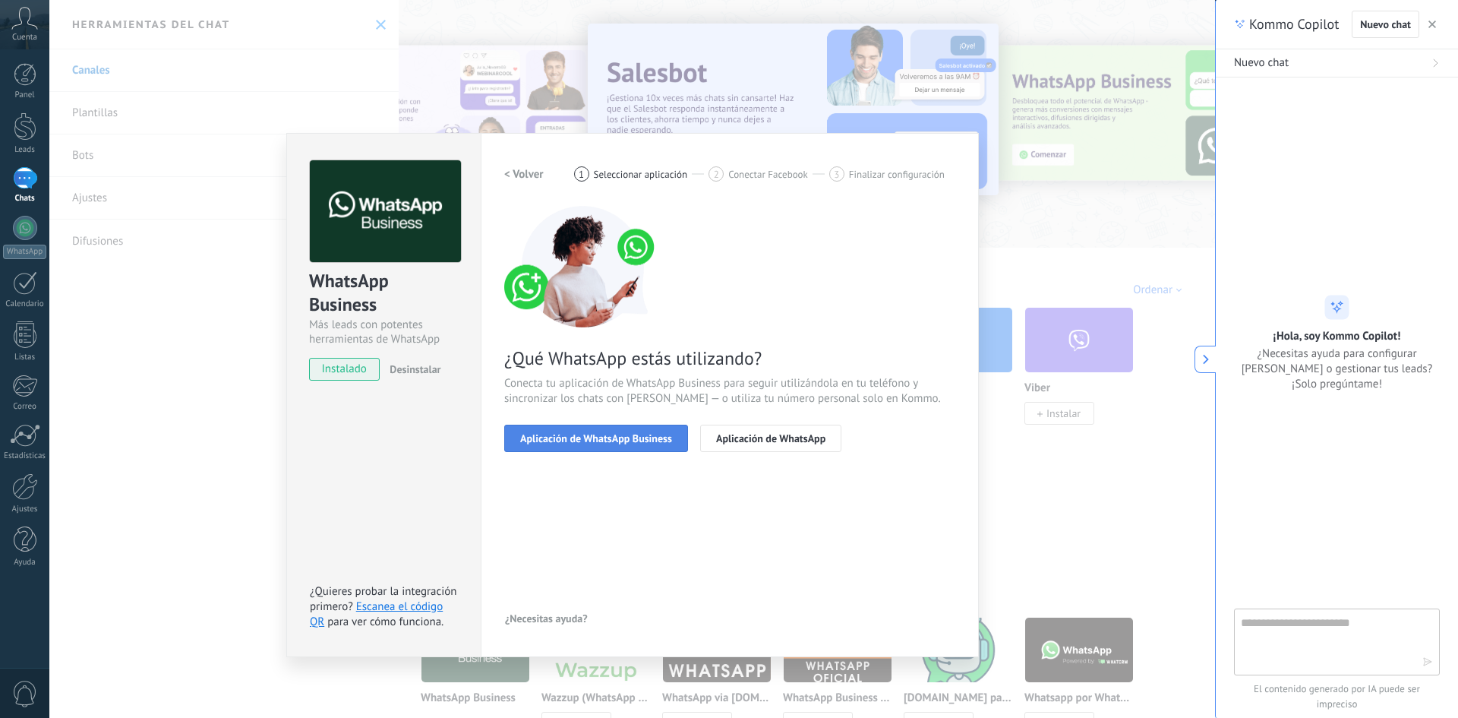
click at [652, 439] on span "Aplicación de WhatsApp Business" at bounding box center [596, 438] width 152 height 11
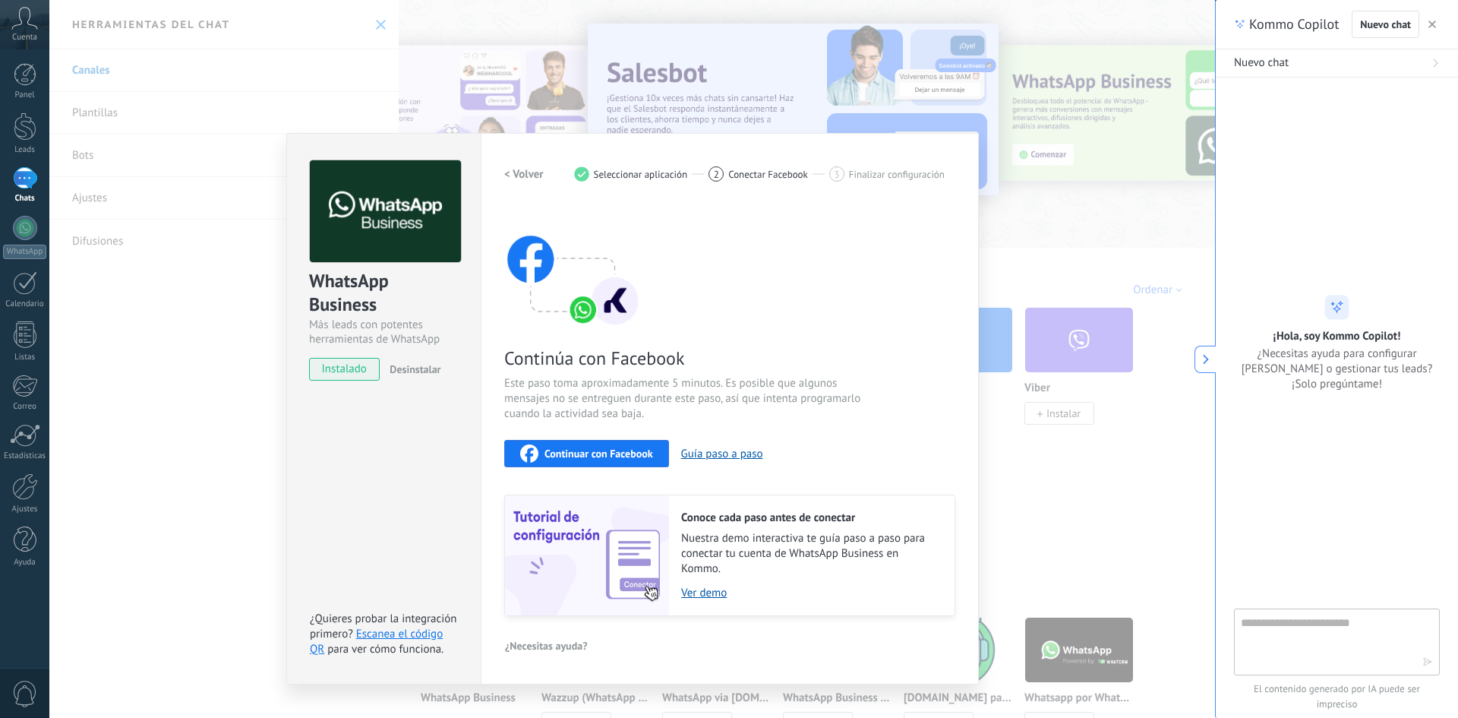
click at [637, 453] on span "Continuar con Facebook" at bounding box center [599, 453] width 109 height 11
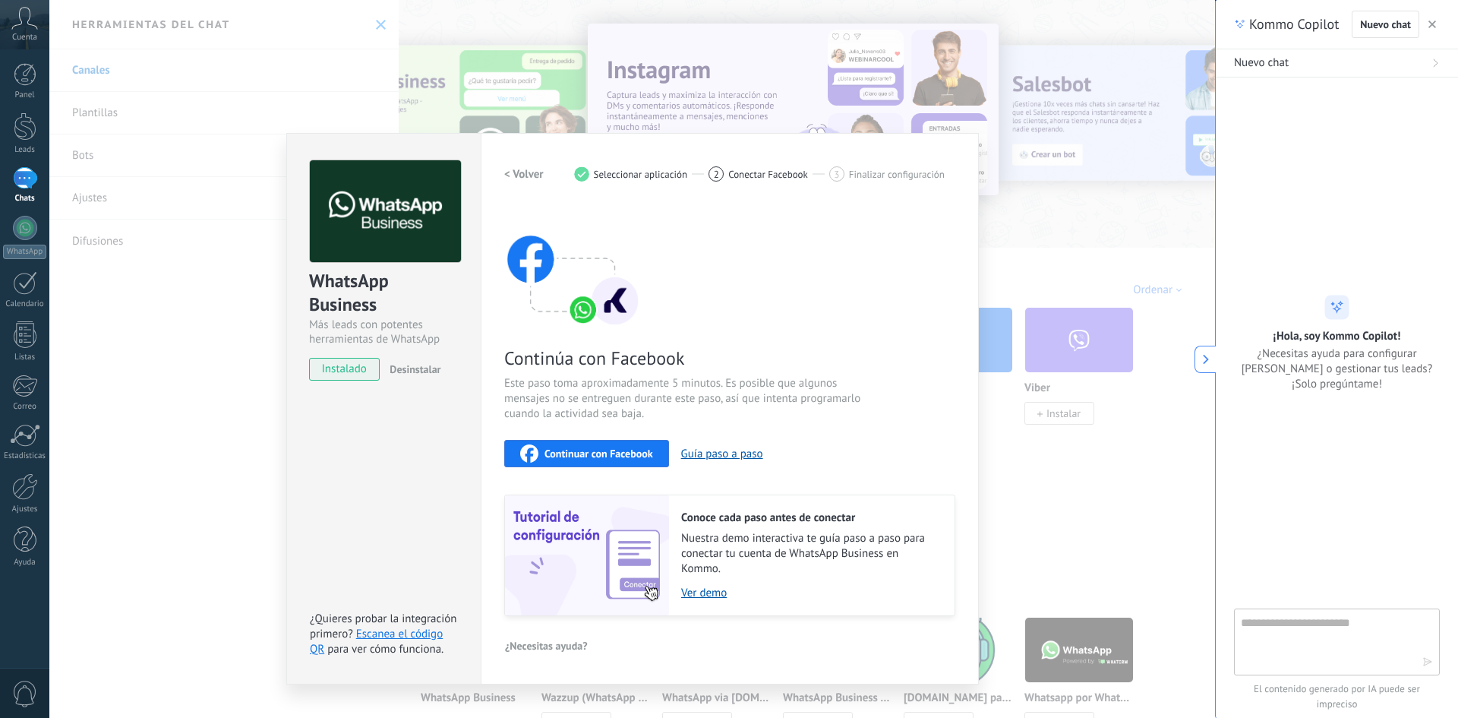
click at [742, 440] on div "Continuar con Facebook Guía paso a paso" at bounding box center [729, 453] width 451 height 27
click at [743, 450] on button "Guía paso a paso" at bounding box center [722, 454] width 82 height 14
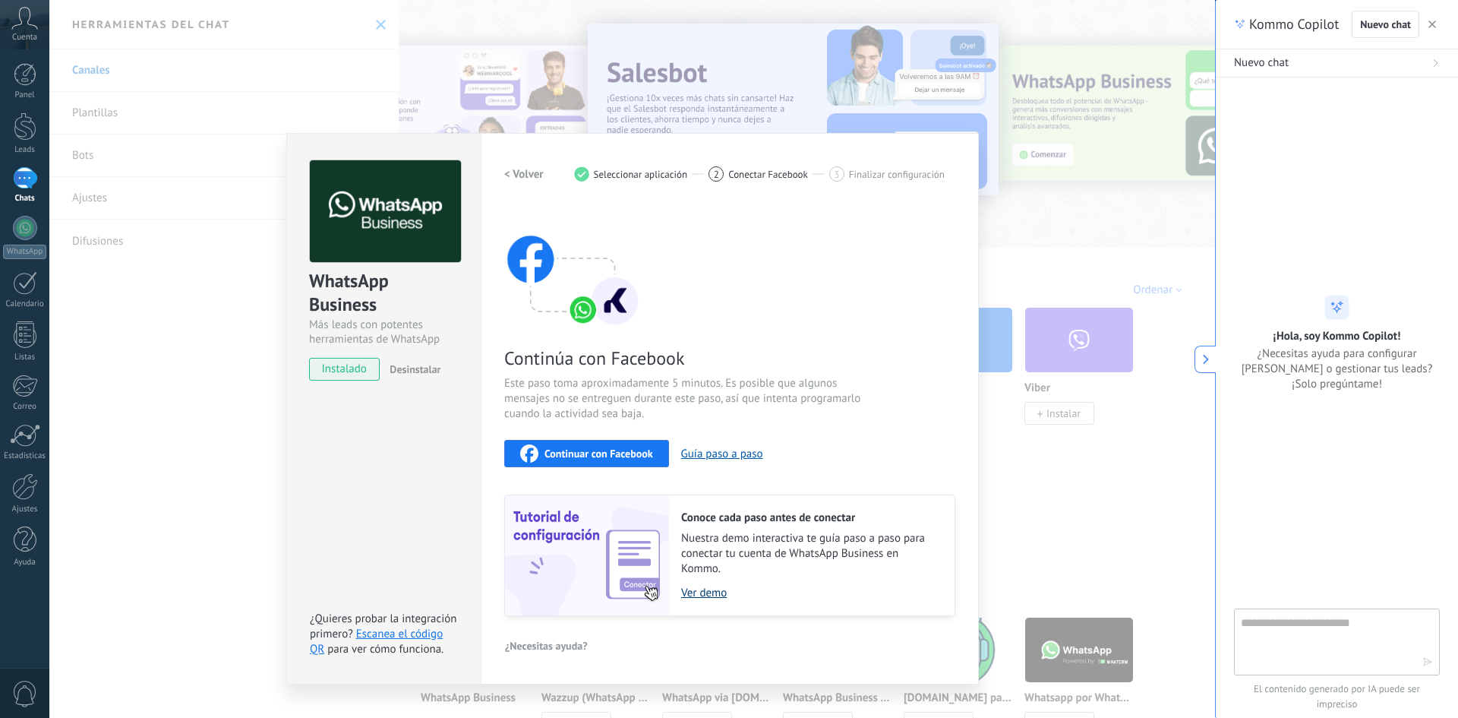
click at [706, 592] on link "Ver demo" at bounding box center [810, 593] width 258 height 14
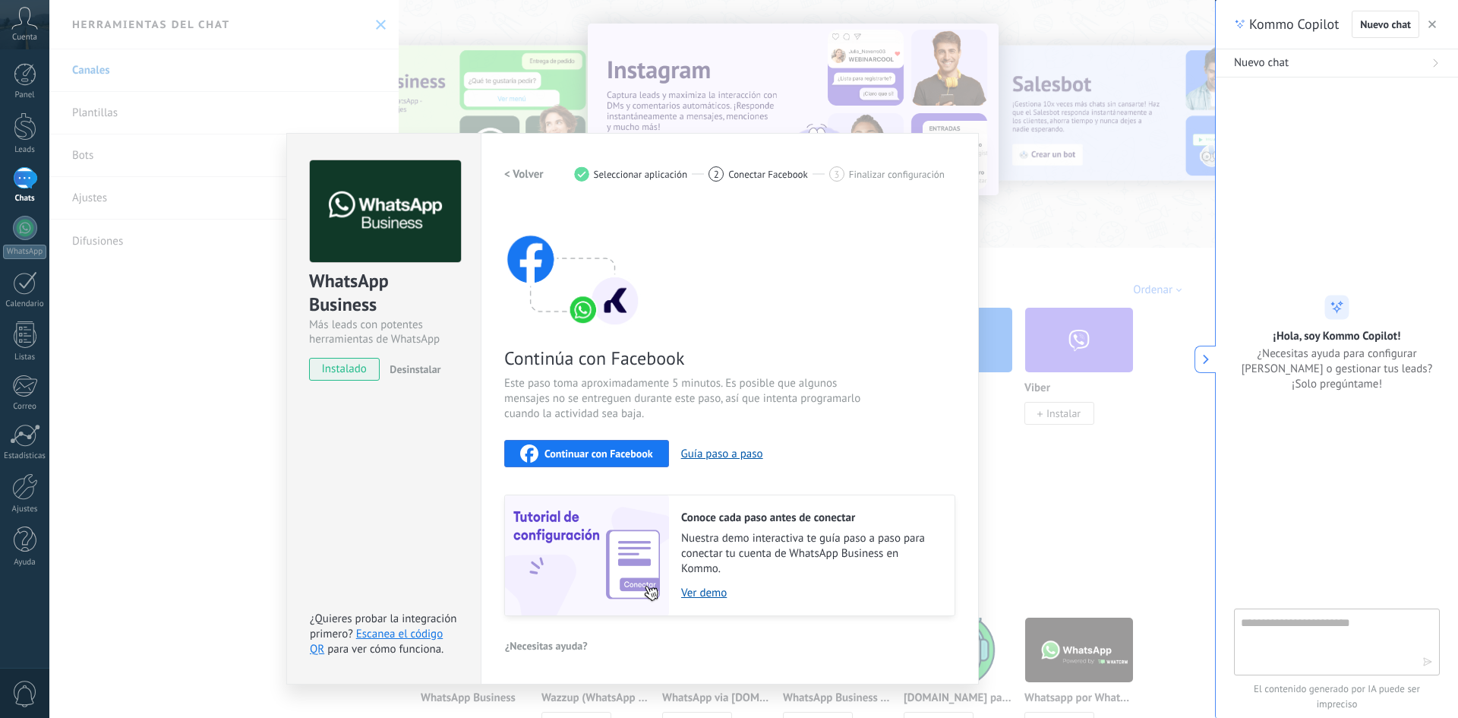
click at [258, 232] on div "WhatsApp Business Más leads con potentes herramientas de WhatsApp instalado Des…" at bounding box center [632, 359] width 1166 height 718
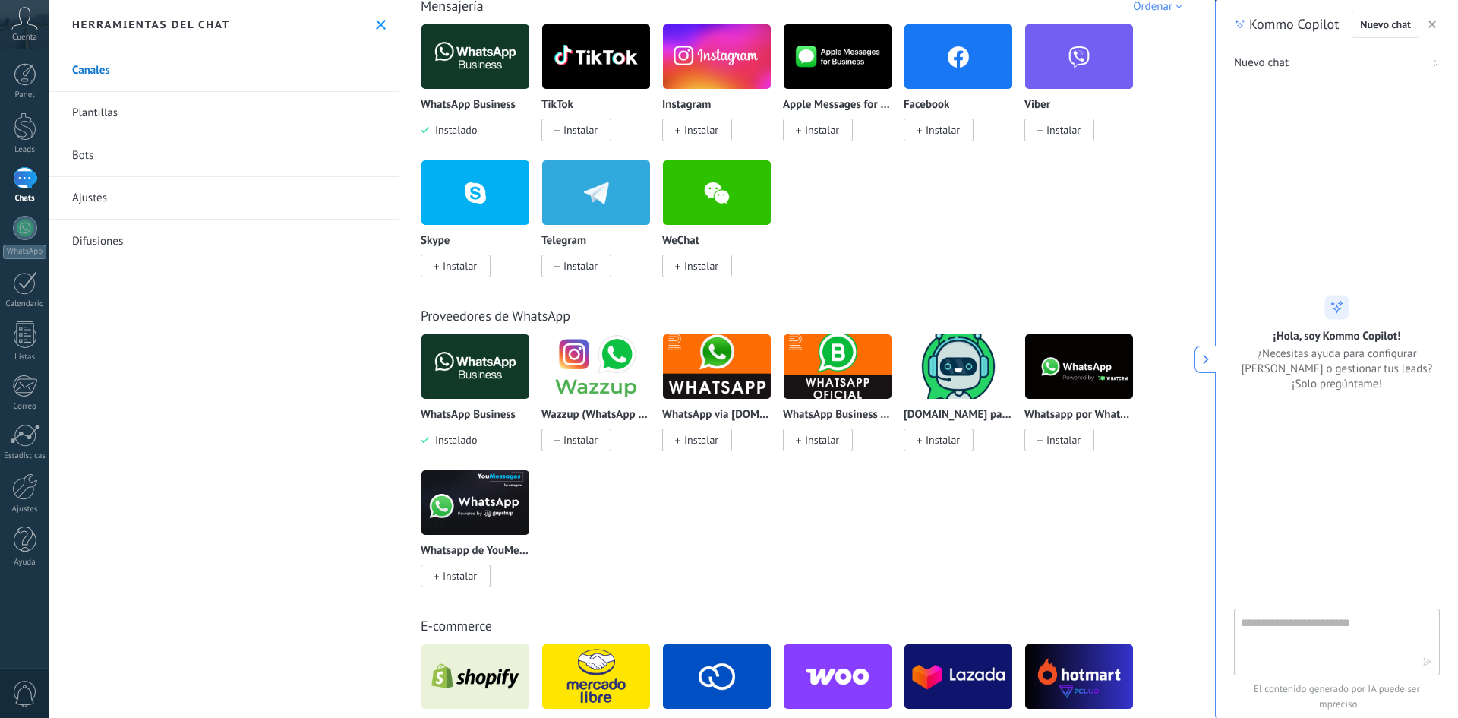
scroll to position [304, 0]
